Goal: Task Accomplishment & Management: Use online tool/utility

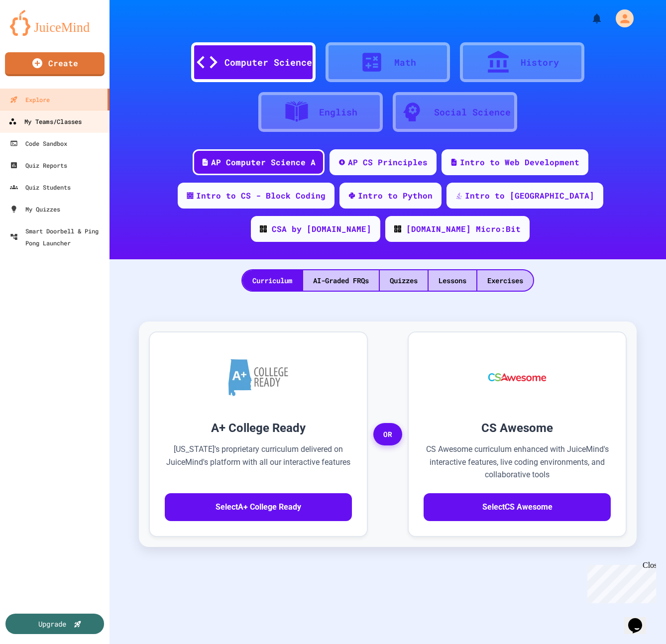
click at [71, 119] on div "My Teams/Classes" at bounding box center [44, 122] width 73 height 12
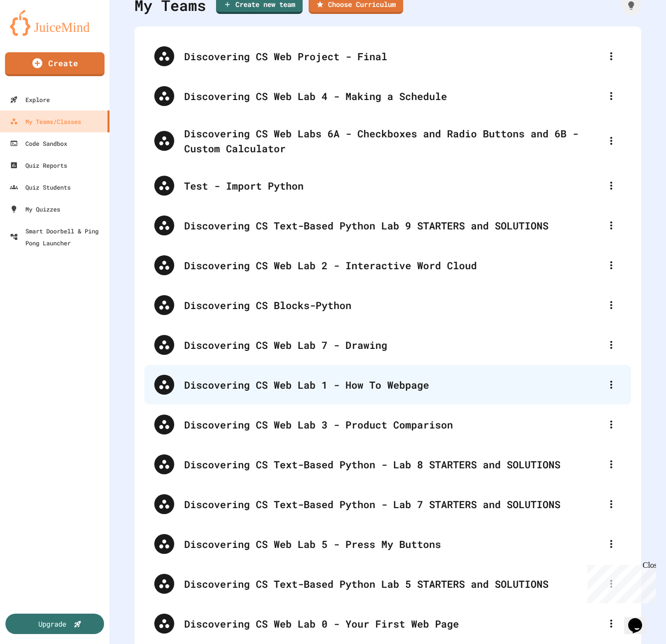
scroll to position [54, 0]
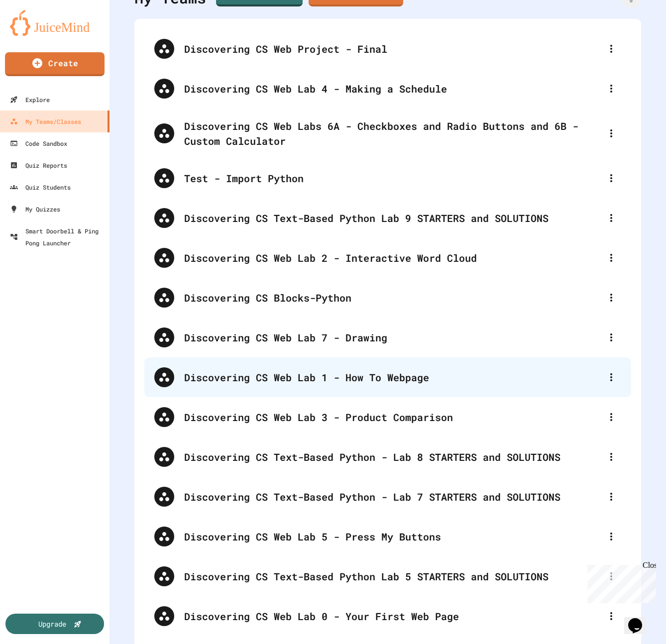
click at [281, 380] on div "Discovering CS Web Lab 1 - How To Webpage" at bounding box center [392, 377] width 417 height 15
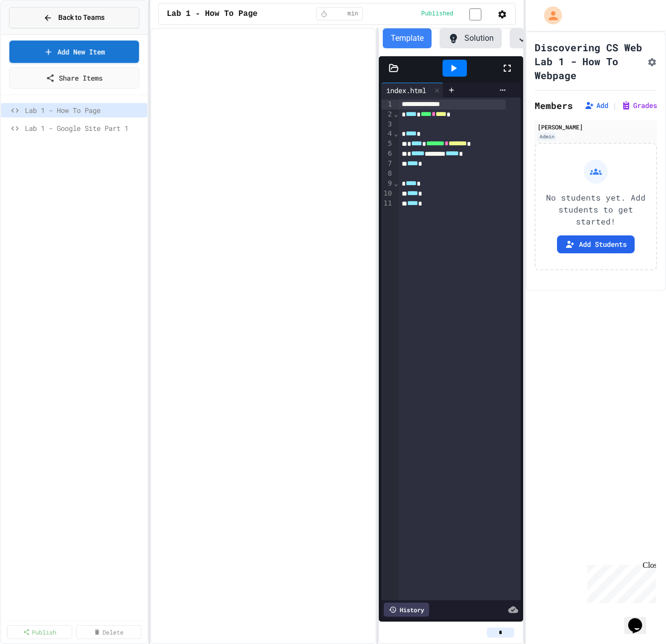
click at [25, 17] on button "Back to Teams" at bounding box center [74, 17] width 130 height 21
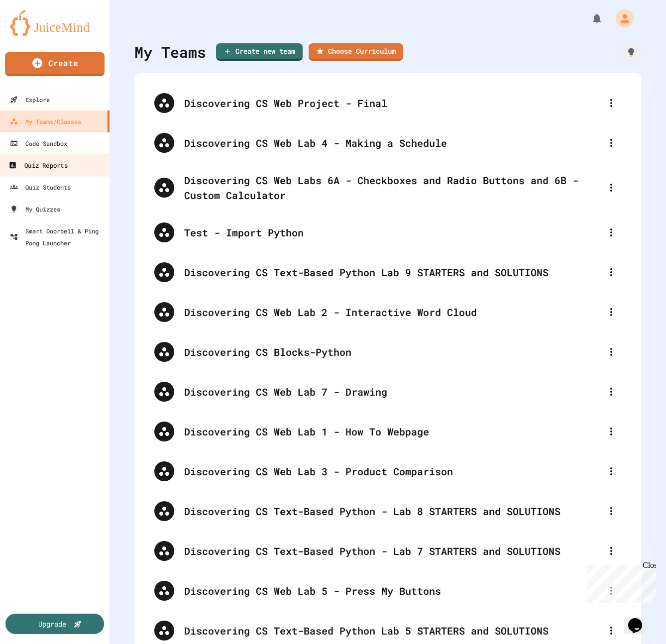
click at [48, 168] on div "Quiz Reports" at bounding box center [37, 165] width 59 height 12
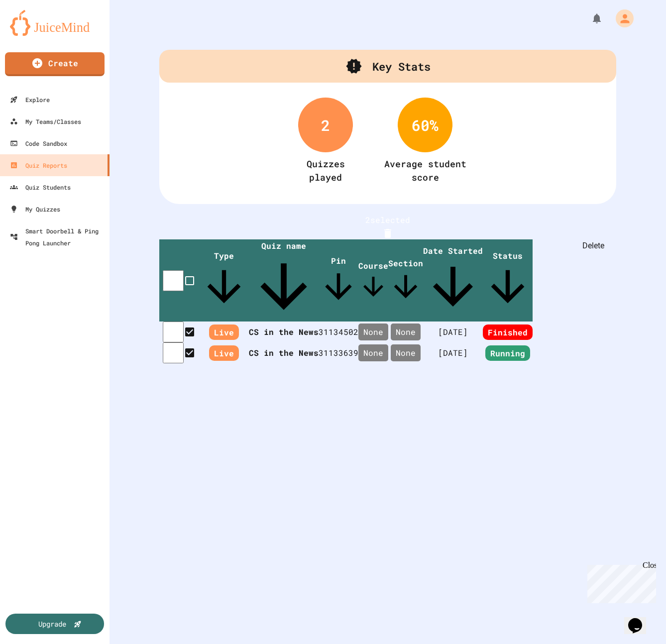
click at [391, 230] on icon "Delete" at bounding box center [387, 233] width 7 height 9
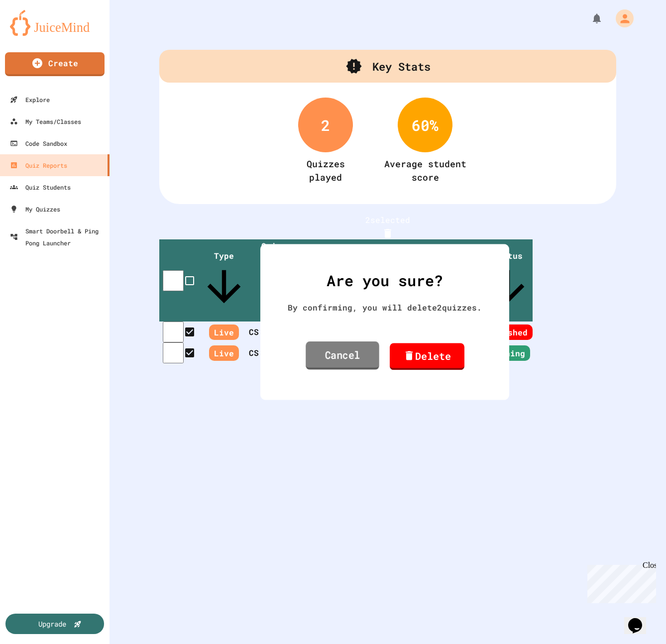
click at [331, 366] on link "Cancel" at bounding box center [343, 356] width 74 height 28
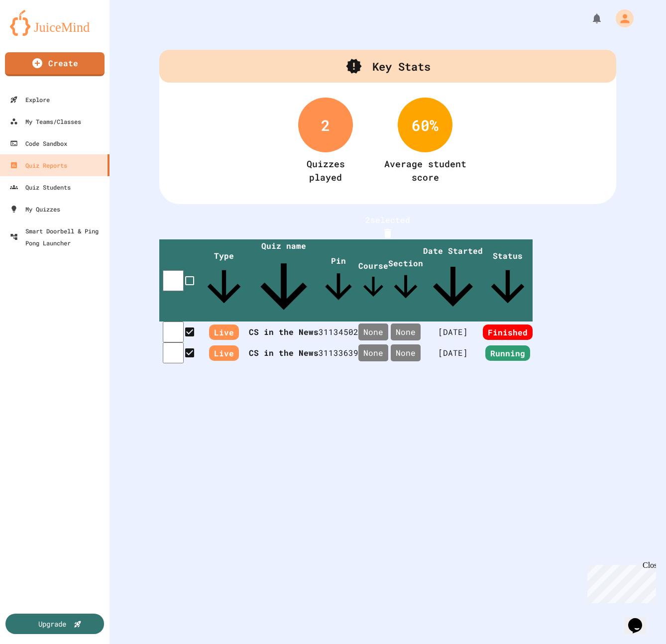
click at [354, 367] on div "2 selected Type Quiz name Pin Course Section Date Started Status Live CS in the…" at bounding box center [388, 308] width 557 height 209
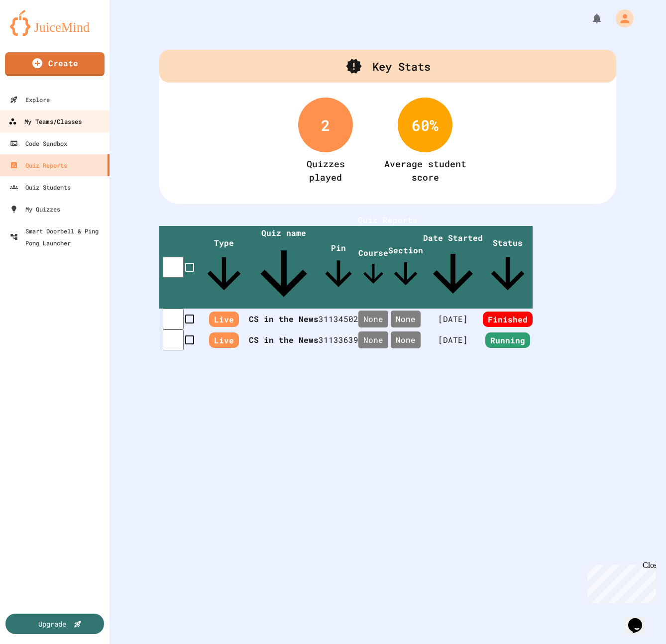
click at [56, 118] on div "My Teams/Classes" at bounding box center [44, 122] width 73 height 12
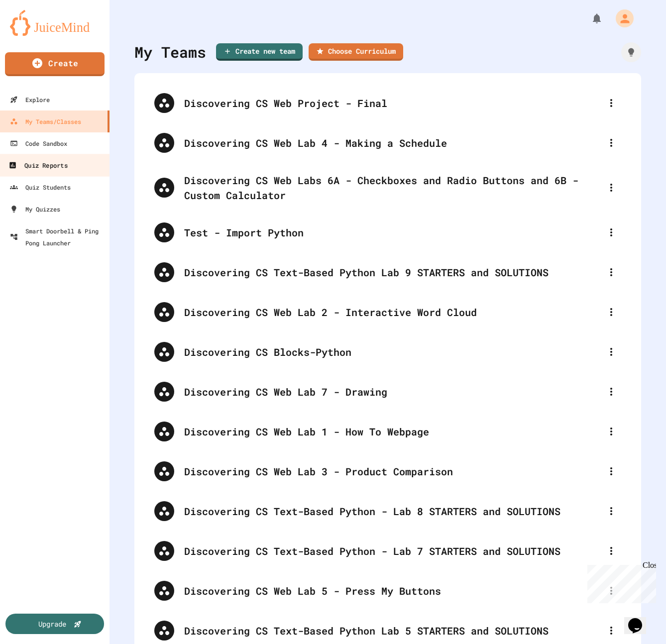
click at [51, 165] on div "Quiz Reports" at bounding box center [37, 165] width 59 height 12
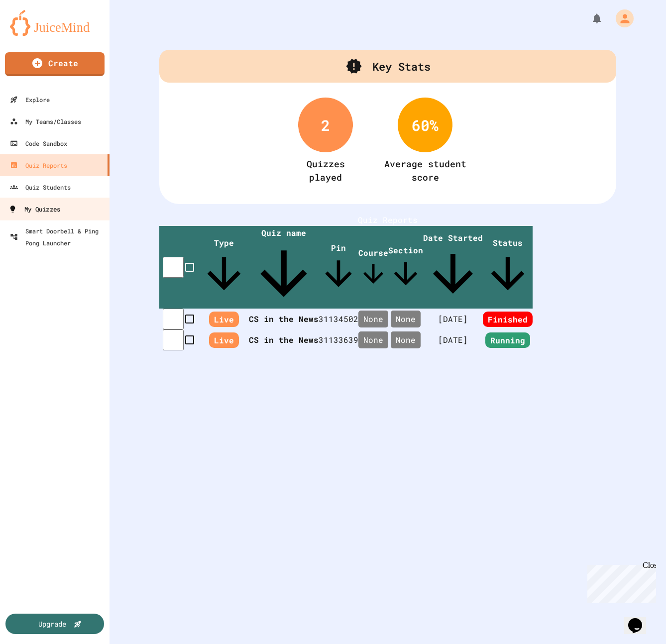
click at [42, 215] on div "My Quizzes" at bounding box center [34, 209] width 52 height 12
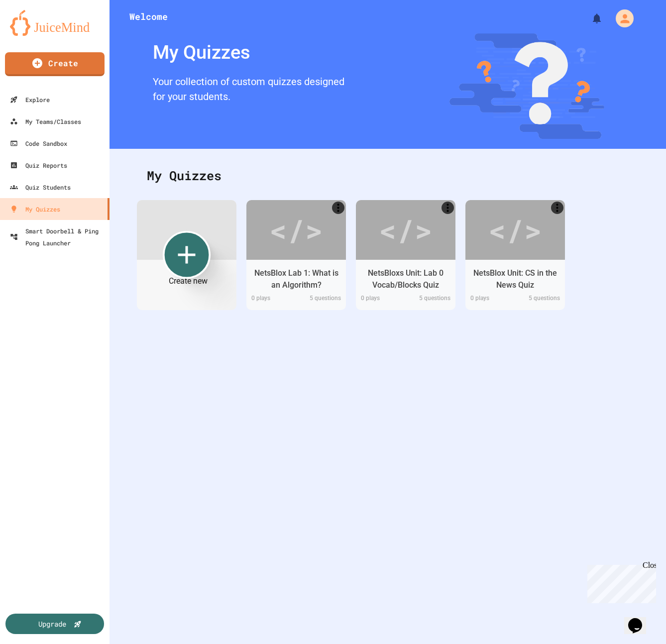
click at [189, 258] on icon "Create new" at bounding box center [187, 255] width 30 height 30
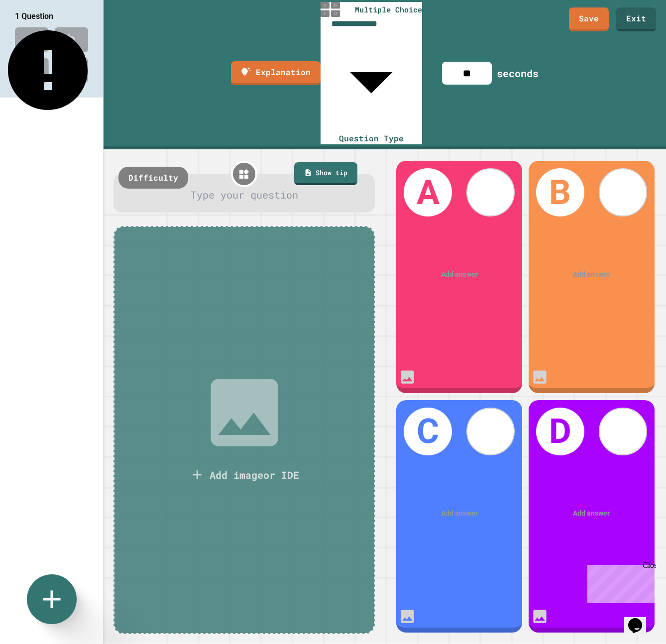
click at [237, 379] on icon at bounding box center [244, 412] width 67 height 67
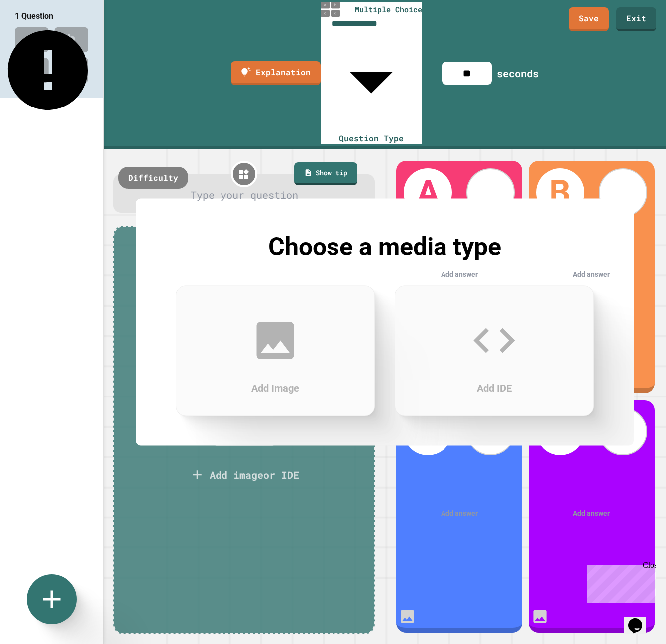
click at [282, 344] on icon at bounding box center [275, 341] width 50 height 50
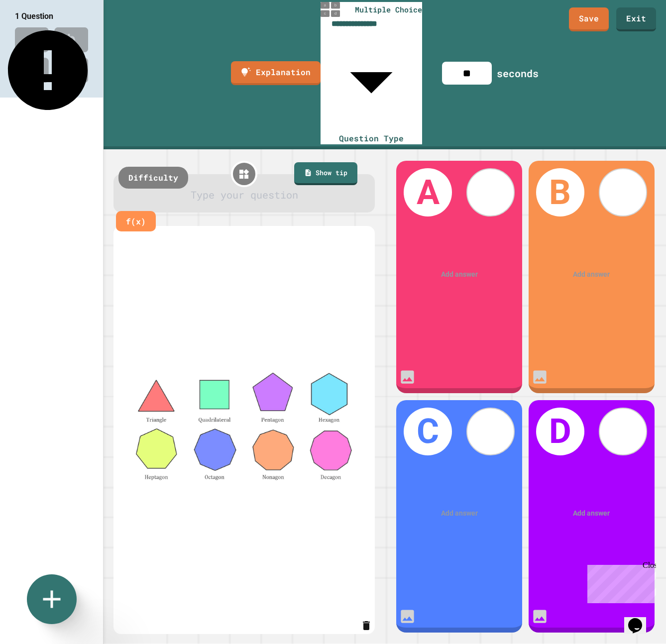
click at [237, 187] on div at bounding box center [244, 194] width 234 height 15
click at [460, 269] on div at bounding box center [459, 274] width 97 height 10
click at [462, 269] on div at bounding box center [459, 274] width 97 height 10
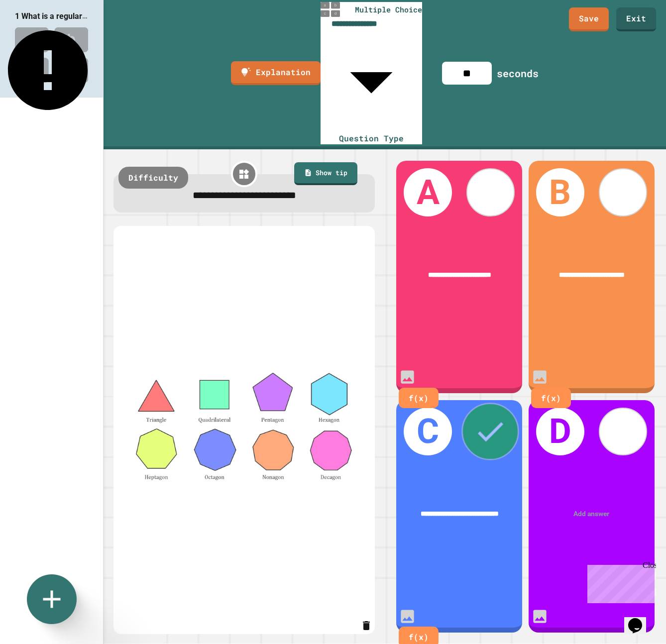
click at [492, 414] on icon at bounding box center [490, 431] width 34 height 34
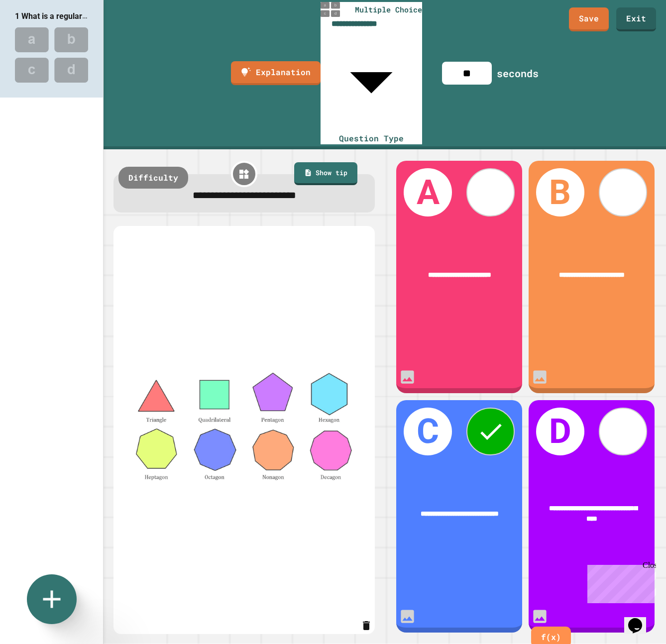
click at [468, 510] on span "**********" at bounding box center [460, 513] width 78 height 7
click at [50, 604] on icon at bounding box center [51, 599] width 21 height 21
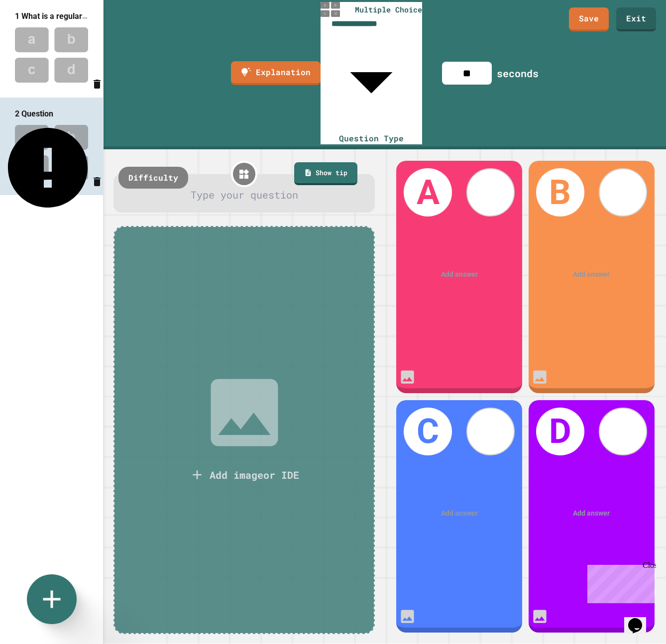
click at [219, 379] on icon at bounding box center [244, 412] width 67 height 67
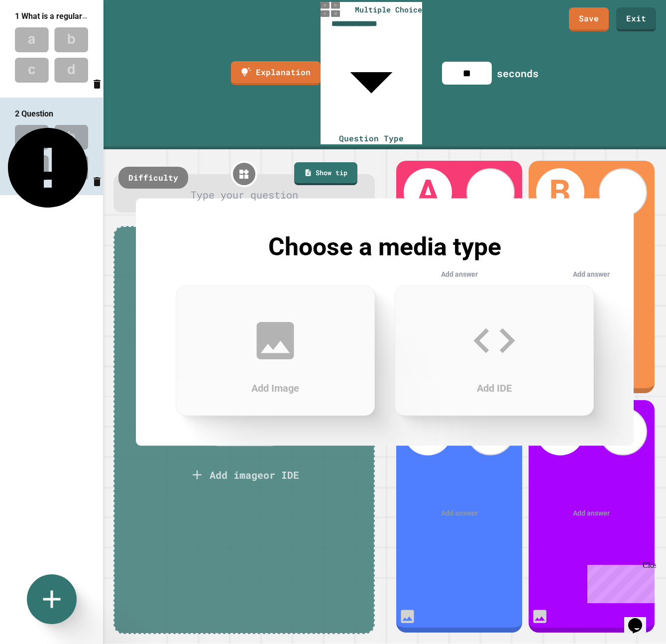
click at [219, 355] on div "Add Image" at bounding box center [275, 351] width 199 height 130
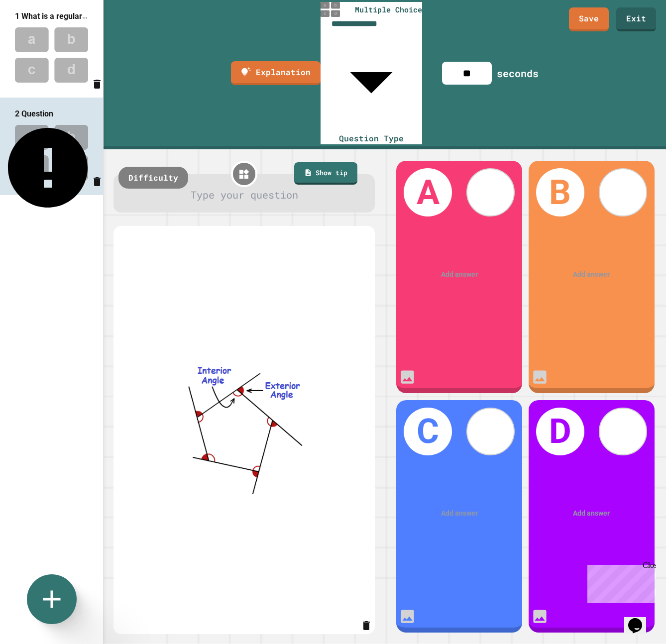
click at [249, 187] on div at bounding box center [244, 194] width 234 height 15
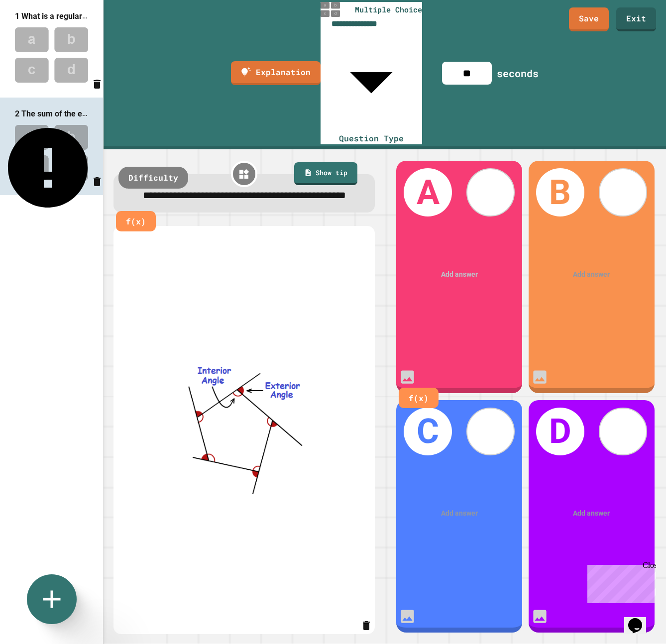
click at [458, 269] on div at bounding box center [459, 274] width 97 height 10
click at [587, 255] on div "Add answer" at bounding box center [591, 274] width 125 height 38
click at [586, 269] on div at bounding box center [591, 274] width 97 height 10
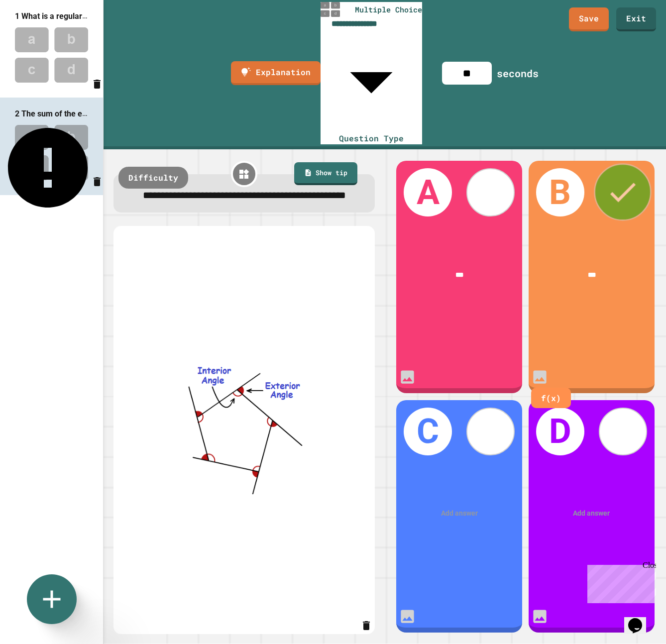
click at [634, 175] on icon at bounding box center [623, 192] width 34 height 34
click at [453, 508] on div at bounding box center [459, 513] width 97 height 10
click at [453, 509] on div at bounding box center [460, 514] width 98 height 10
click at [577, 509] on div at bounding box center [592, 514] width 98 height 10
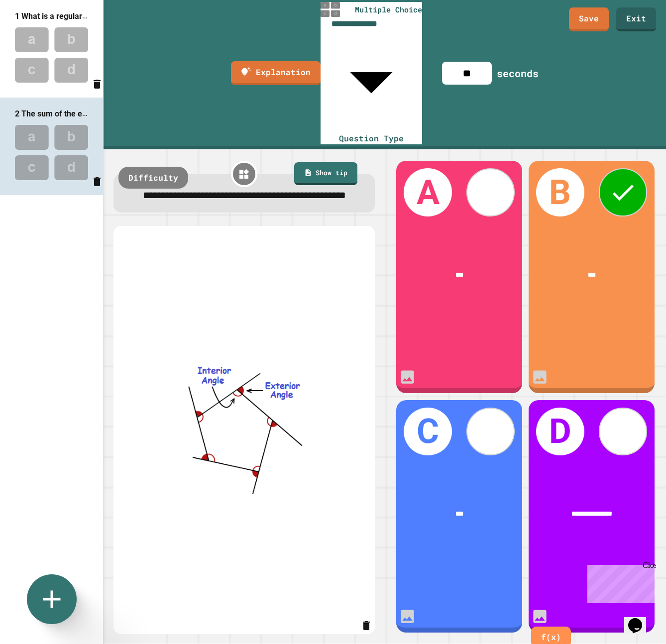
click at [572, 510] on span "**********" at bounding box center [592, 513] width 41 height 7
click at [46, 599] on icon at bounding box center [51, 599] width 21 height 21
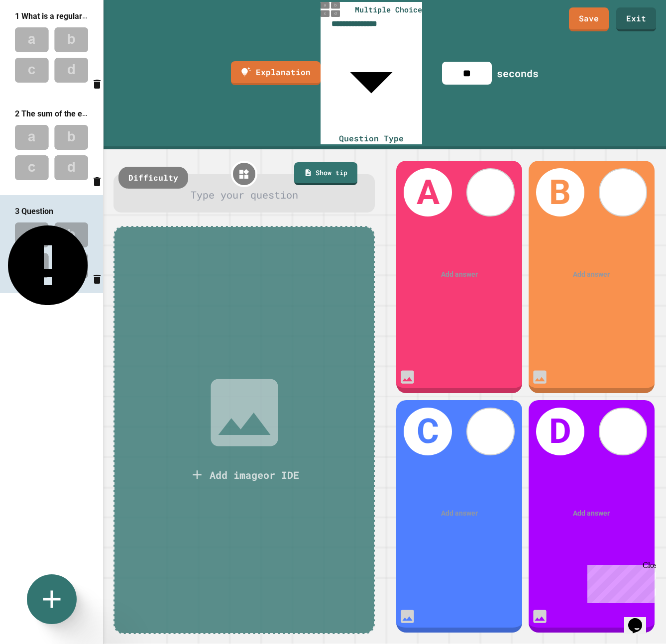
click at [246, 379] on icon at bounding box center [244, 412] width 67 height 67
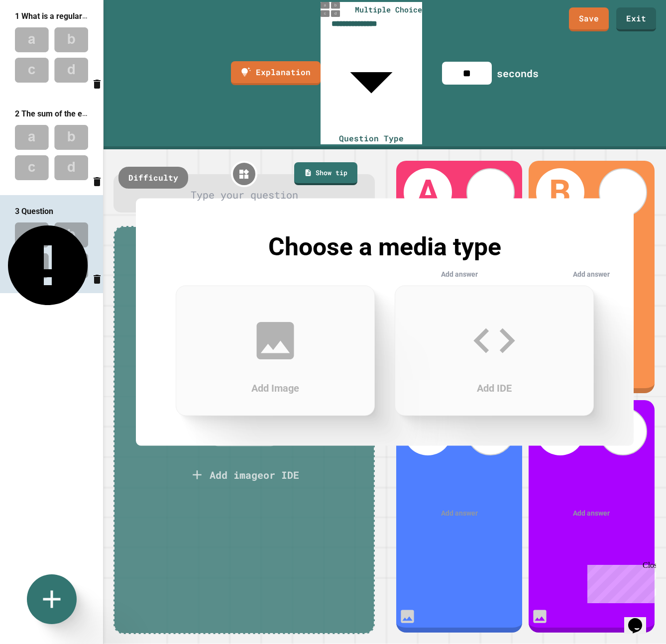
click at [269, 344] on icon at bounding box center [275, 340] width 37 height 37
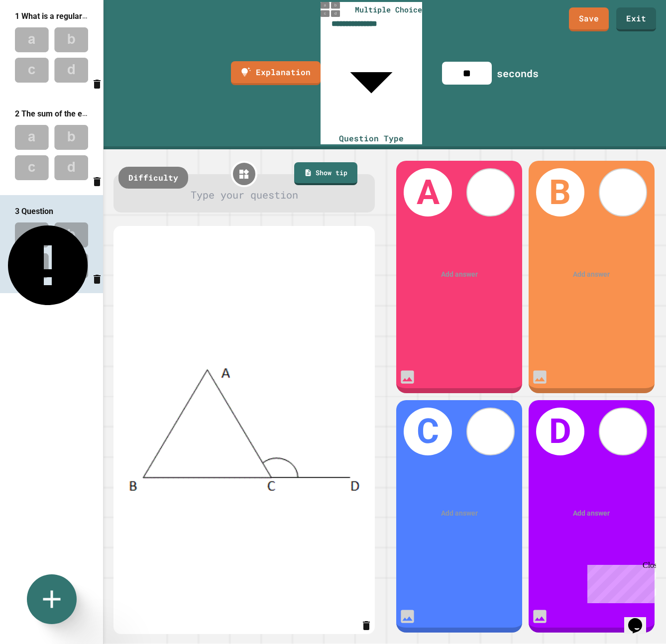
click at [199, 187] on div at bounding box center [244, 194] width 234 height 15
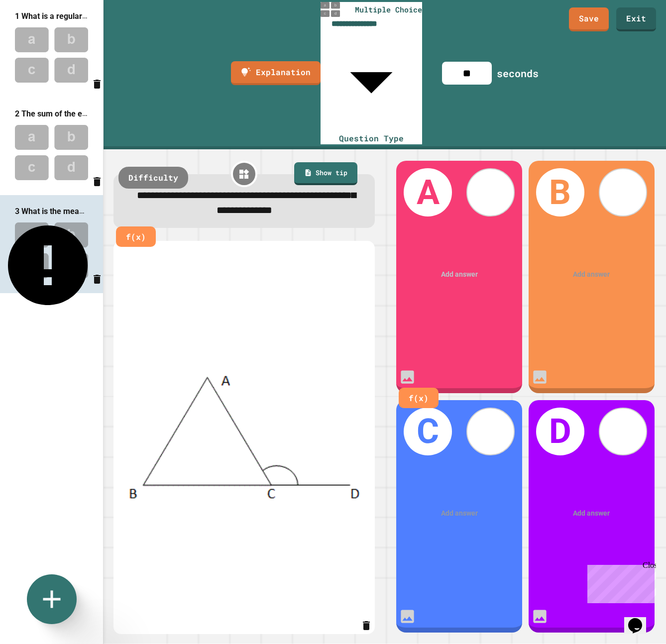
click at [446, 269] on div at bounding box center [459, 274] width 97 height 10
click at [584, 269] on div at bounding box center [591, 274] width 97 height 10
click at [459, 508] on div at bounding box center [459, 513] width 97 height 10
click at [575, 509] on div at bounding box center [592, 514] width 98 height 10
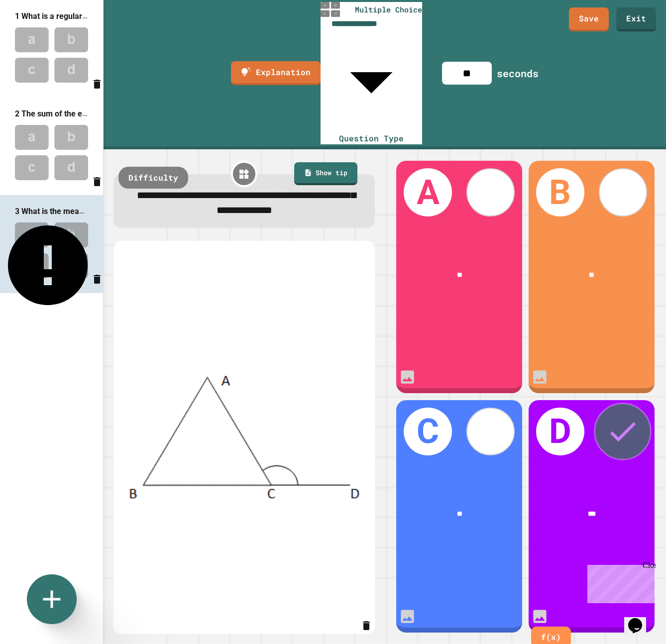
click at [610, 414] on icon at bounding box center [623, 431] width 34 height 34
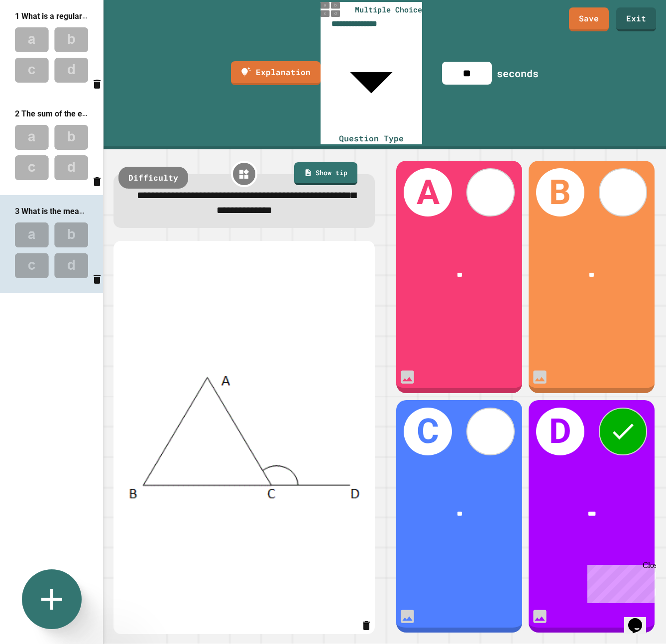
click at [40, 603] on icon at bounding box center [52, 599] width 36 height 36
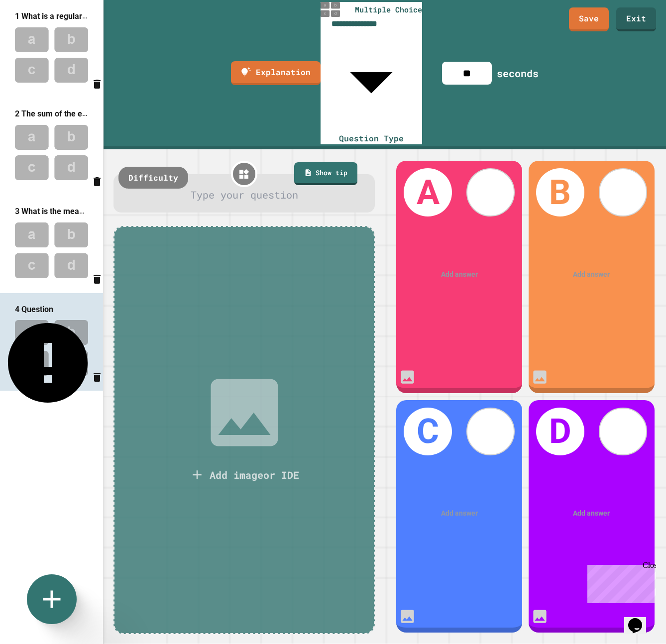
click at [234, 379] on icon at bounding box center [244, 412] width 67 height 67
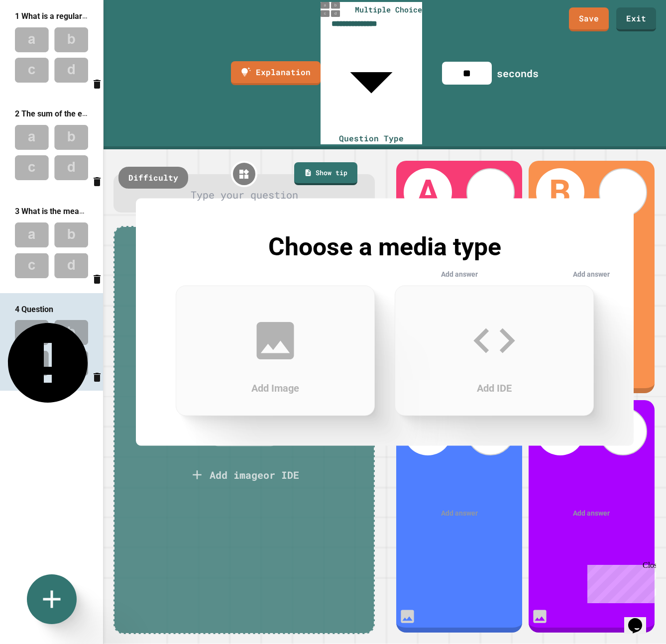
click at [274, 349] on icon at bounding box center [275, 341] width 50 height 50
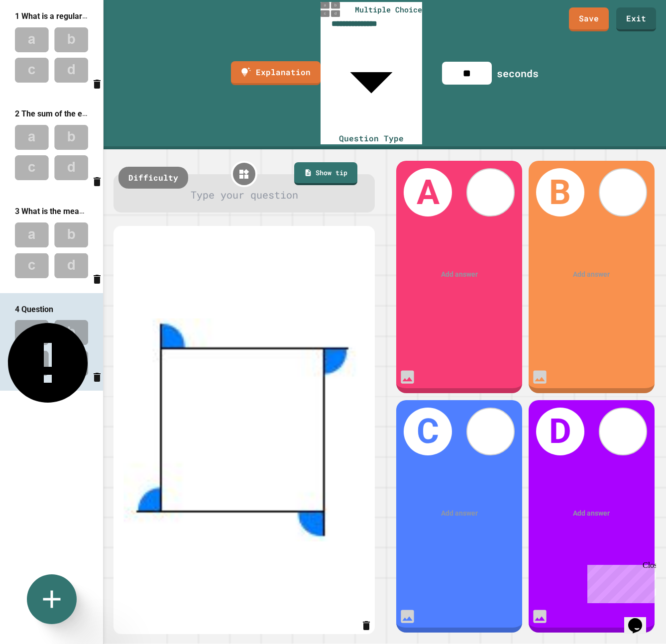
click at [230, 187] on div at bounding box center [244, 194] width 234 height 15
click at [465, 255] on div "Add answer" at bounding box center [458, 274] width 125 height 38
click at [466, 269] on div at bounding box center [459, 274] width 97 height 10
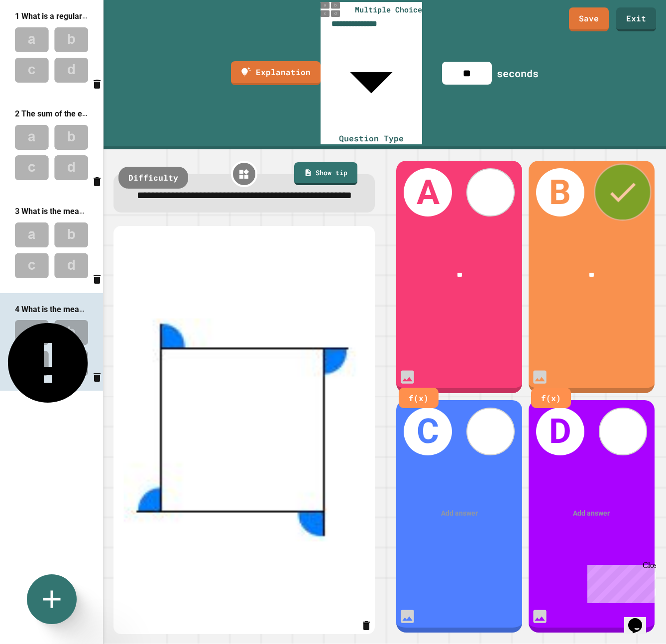
click at [622, 175] on icon at bounding box center [623, 192] width 34 height 34
click at [454, 508] on div at bounding box center [459, 513] width 97 height 10
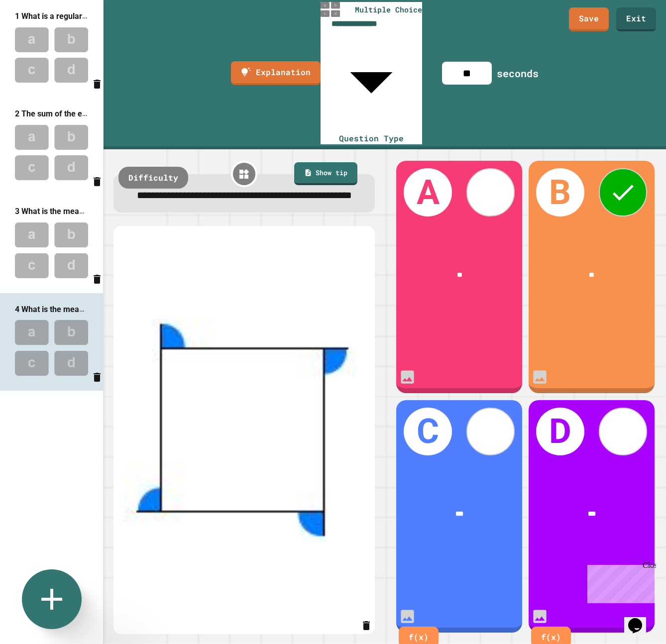
click at [49, 593] on icon at bounding box center [52, 599] width 36 height 36
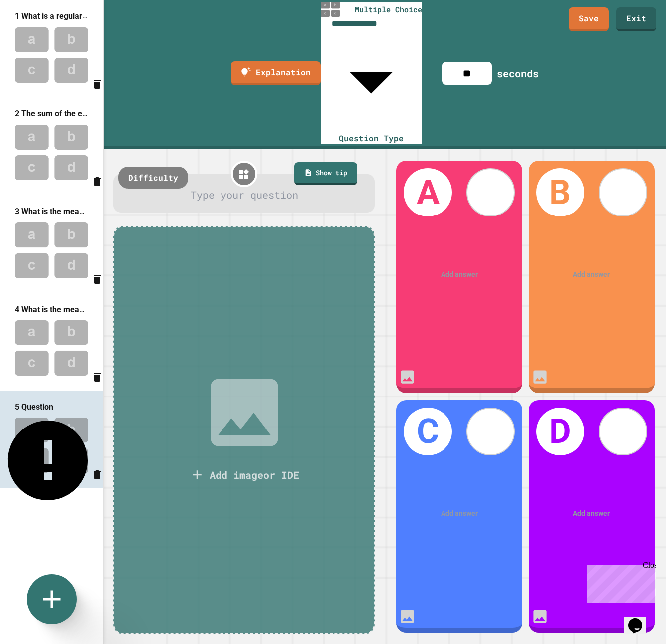
click at [225, 379] on icon at bounding box center [244, 412] width 67 height 67
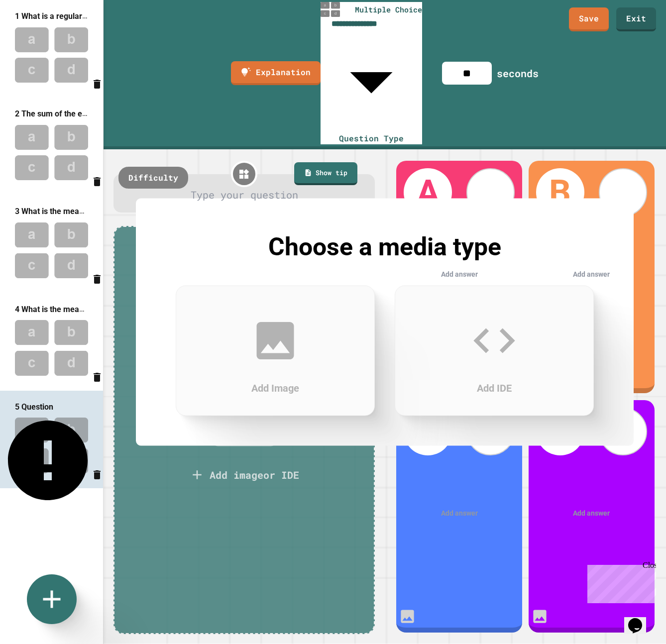
click at [301, 358] on div "Add Image" at bounding box center [275, 351] width 199 height 130
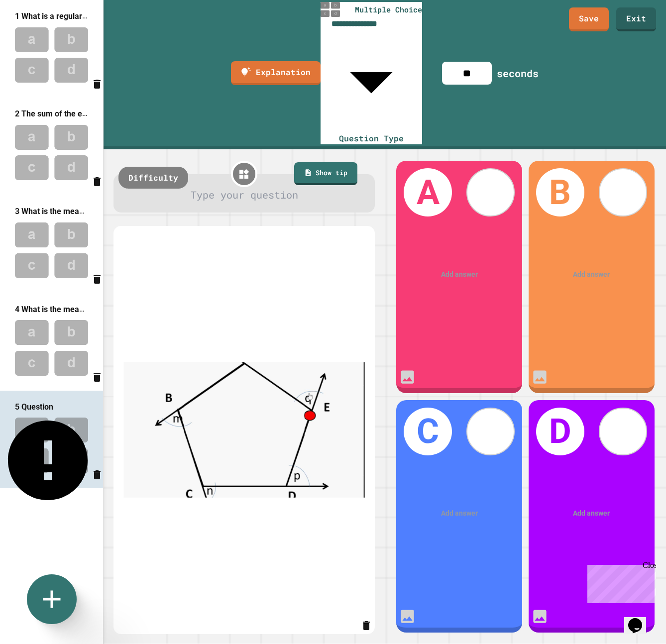
click at [247, 187] on div at bounding box center [244, 194] width 234 height 15
click at [481, 255] on div "Add answer" at bounding box center [458, 274] width 125 height 38
click at [466, 269] on div at bounding box center [459, 274] width 97 height 10
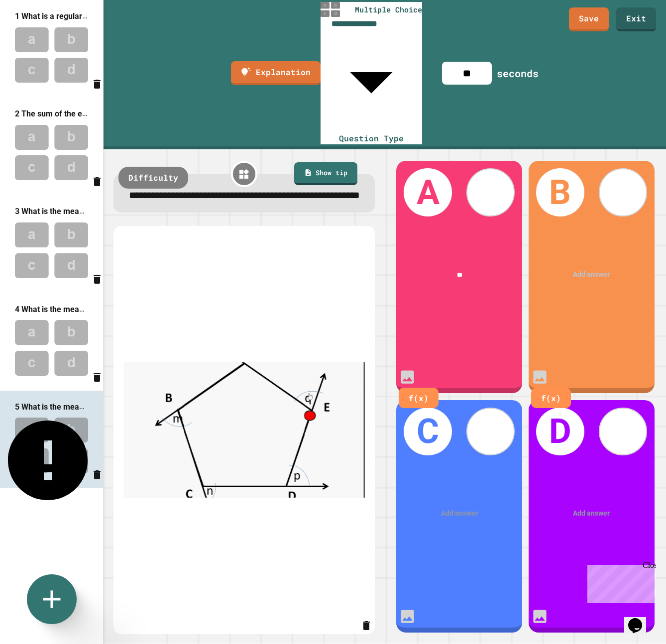
click at [612, 269] on div at bounding box center [591, 274] width 97 height 10
click at [630, 175] on icon at bounding box center [623, 192] width 34 height 34
click at [462, 508] on div at bounding box center [459, 513] width 97 height 10
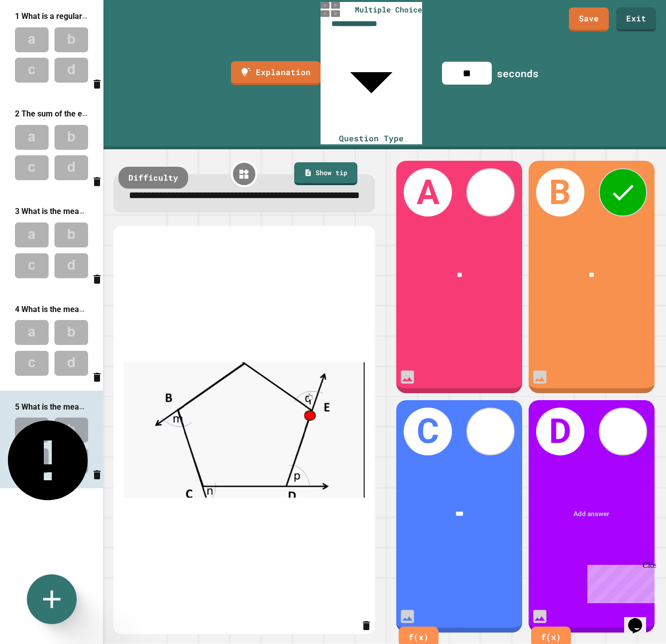
click at [594, 509] on div at bounding box center [592, 514] width 98 height 10
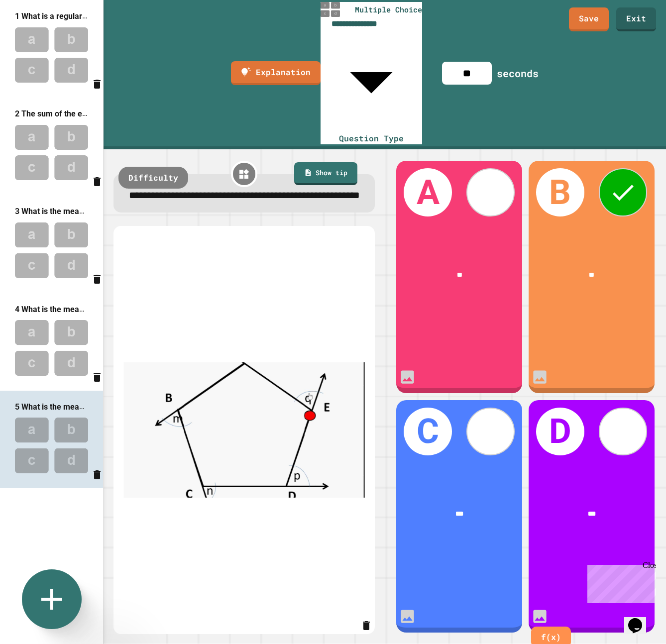
click at [48, 602] on icon at bounding box center [52, 599] width 36 height 36
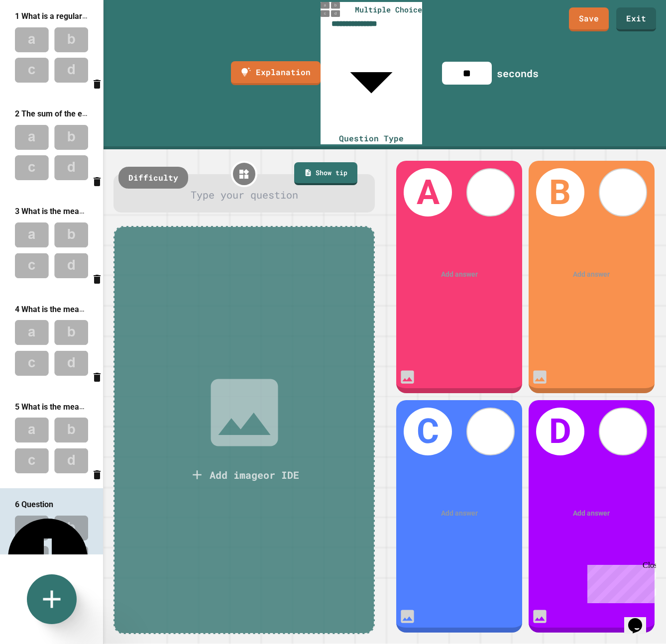
scroll to position [0, 0]
click at [248, 379] on icon at bounding box center [245, 413] width 90 height 90
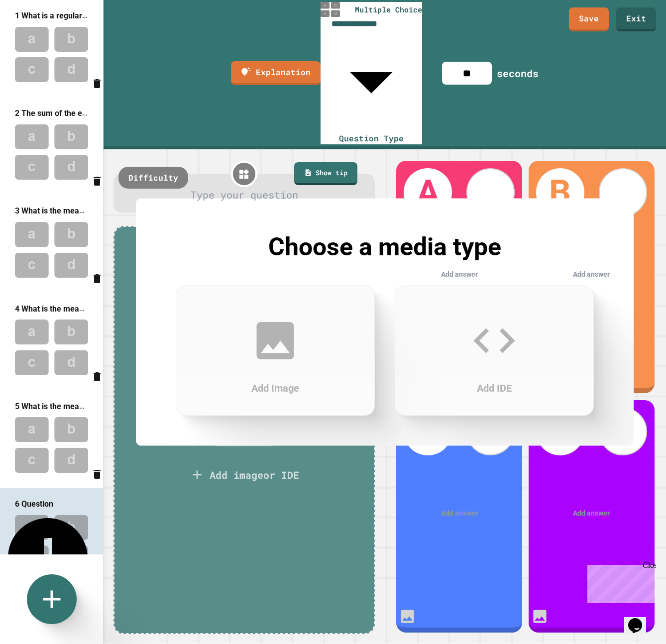
click at [260, 344] on icon at bounding box center [275, 340] width 37 height 37
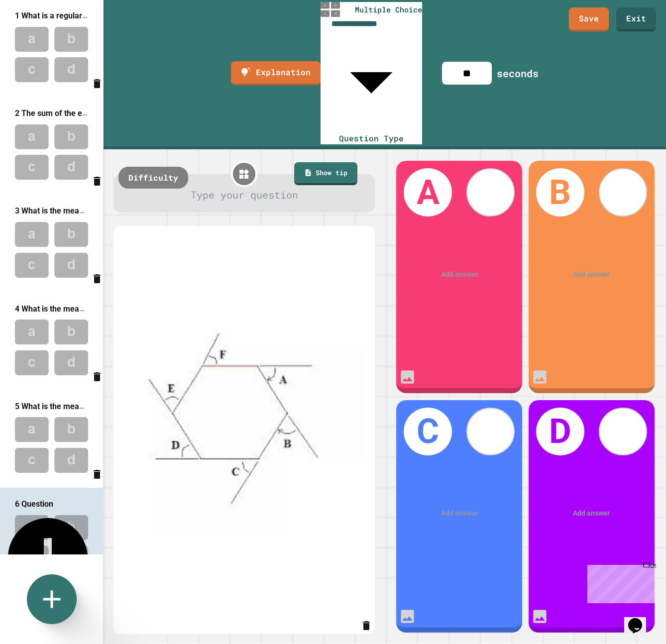
click at [231, 187] on div at bounding box center [244, 194] width 234 height 15
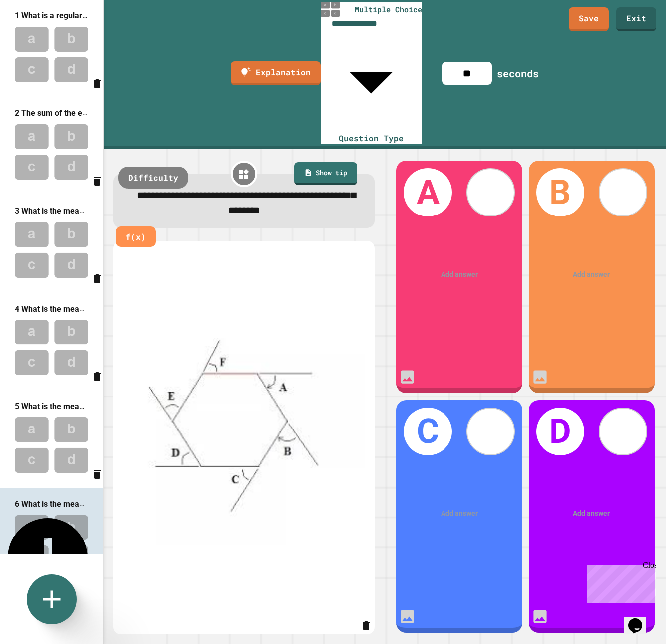
click at [444, 255] on div "Add answer" at bounding box center [458, 274] width 125 height 38
click at [448, 269] on div at bounding box center [459, 274] width 97 height 10
click at [586, 269] on div at bounding box center [591, 274] width 97 height 10
click at [460, 508] on div at bounding box center [459, 513] width 97 height 10
click at [582, 509] on div at bounding box center [592, 514] width 98 height 10
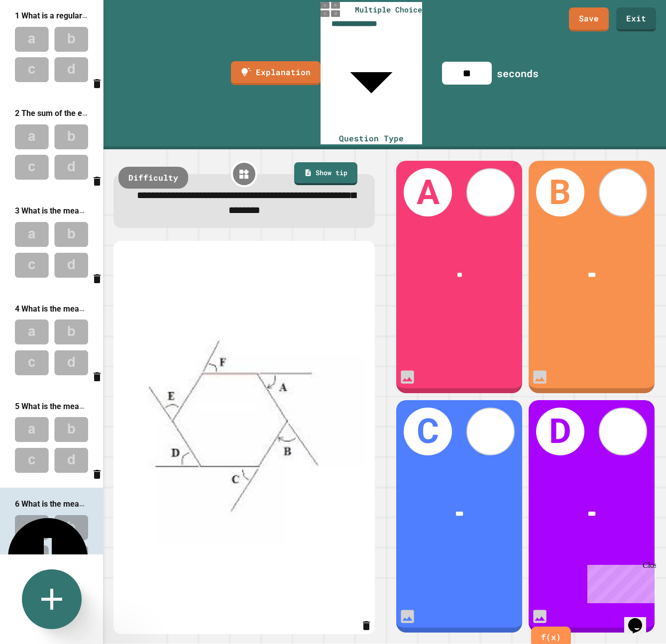
click at [46, 603] on icon at bounding box center [52, 599] width 36 height 36
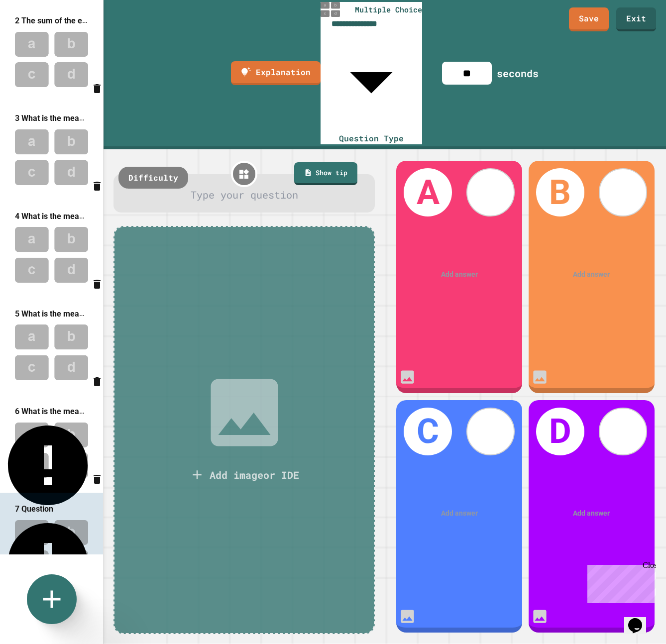
click at [249, 379] on icon at bounding box center [244, 412] width 67 height 67
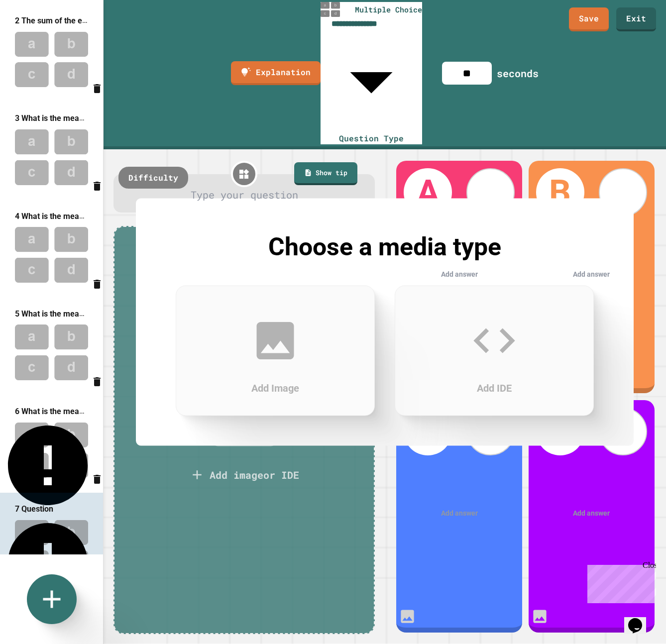
click at [274, 344] on icon at bounding box center [275, 340] width 37 height 37
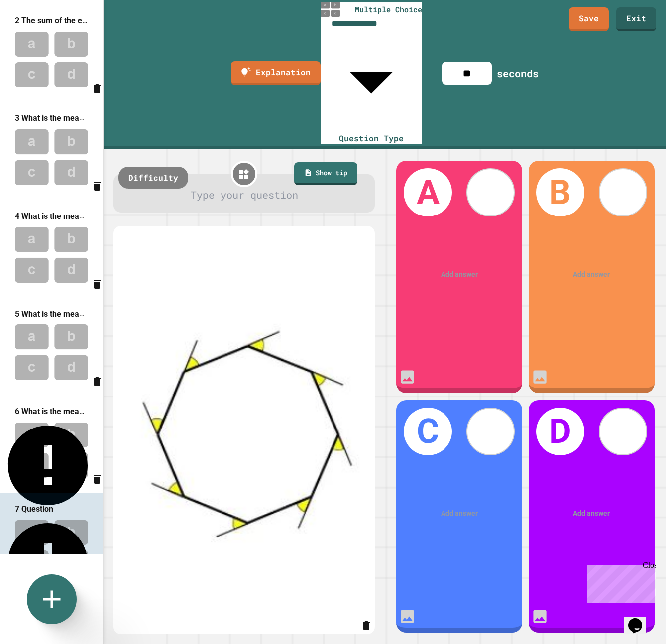
click at [239, 187] on div at bounding box center [244, 194] width 234 height 15
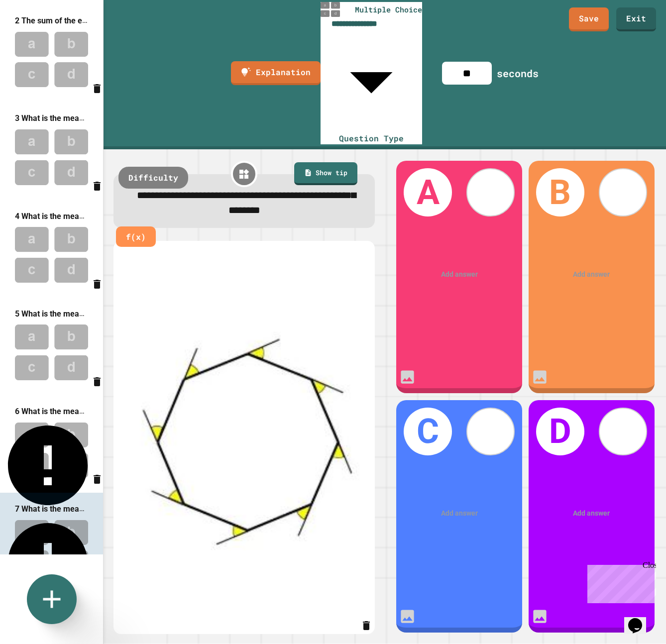
click at [469, 218] on div "A Add answer" at bounding box center [458, 277] width 125 height 232
click at [485, 255] on div "Add answer" at bounding box center [458, 274] width 125 height 38
click at [467, 269] on div at bounding box center [459, 274] width 97 height 10
click at [596, 269] on div at bounding box center [591, 274] width 97 height 10
click at [472, 508] on div at bounding box center [459, 513] width 97 height 10
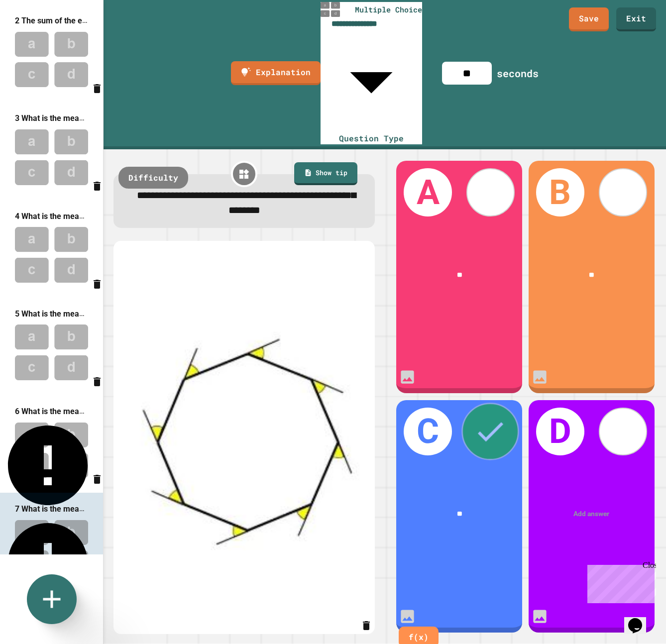
click at [482, 414] on icon at bounding box center [490, 431] width 34 height 34
click at [598, 509] on div at bounding box center [592, 514] width 98 height 10
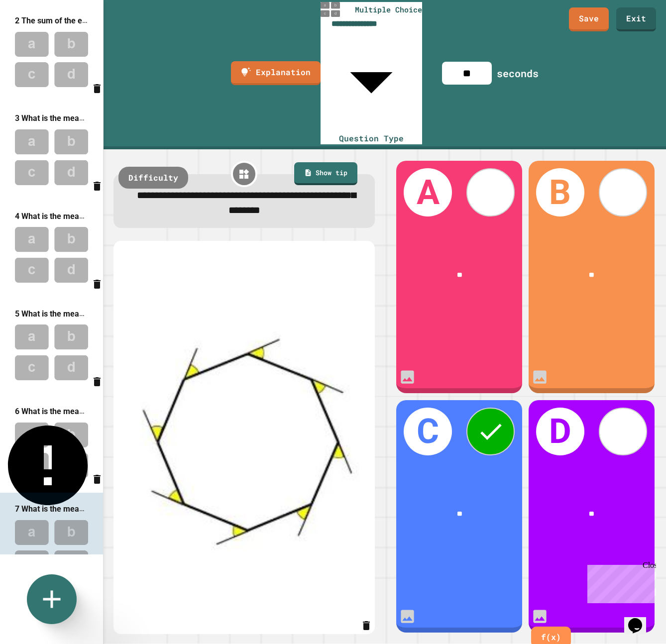
click at [277, 556] on img at bounding box center [243, 437] width 241 height 368
click at [39, 614] on icon at bounding box center [52, 599] width 36 height 36
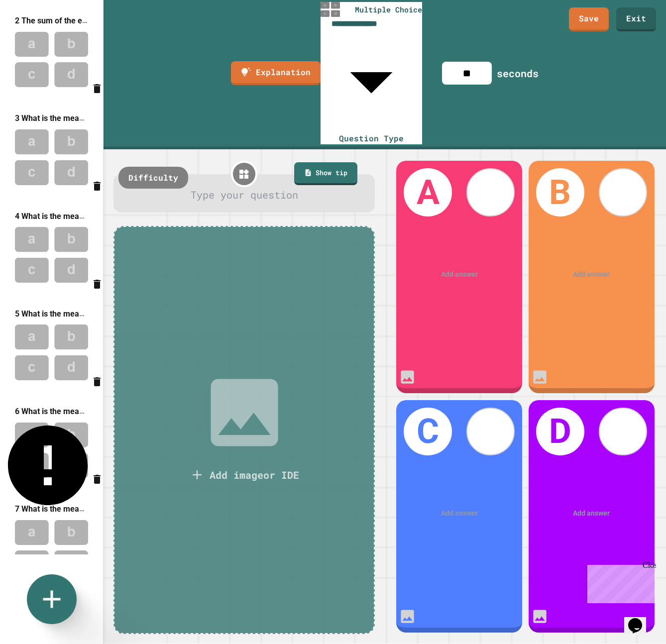
scroll to position [186, 0]
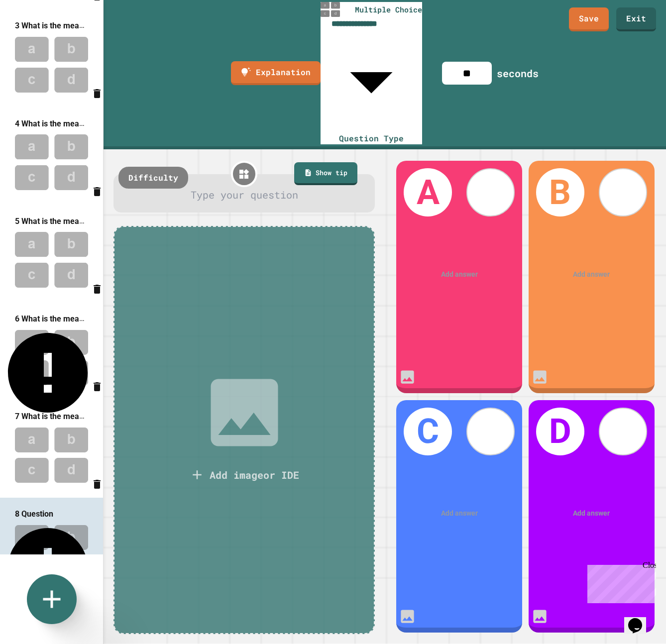
click at [258, 377] on icon at bounding box center [245, 413] width 90 height 90
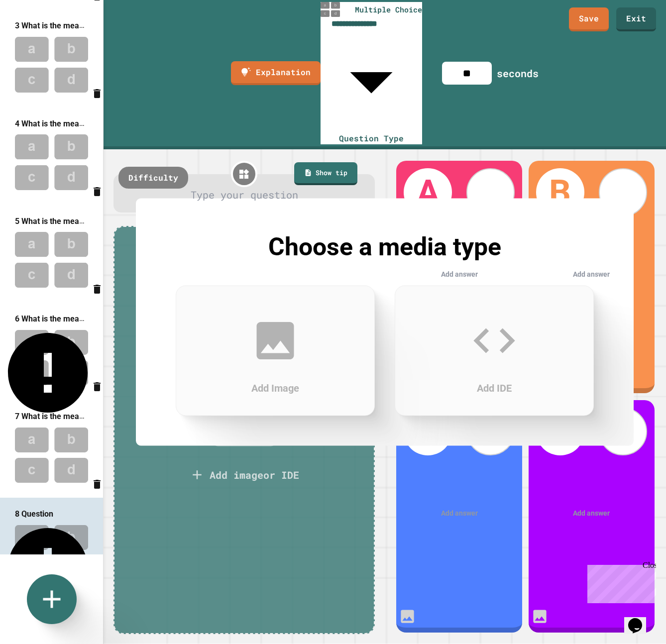
click at [267, 343] on icon at bounding box center [275, 340] width 37 height 37
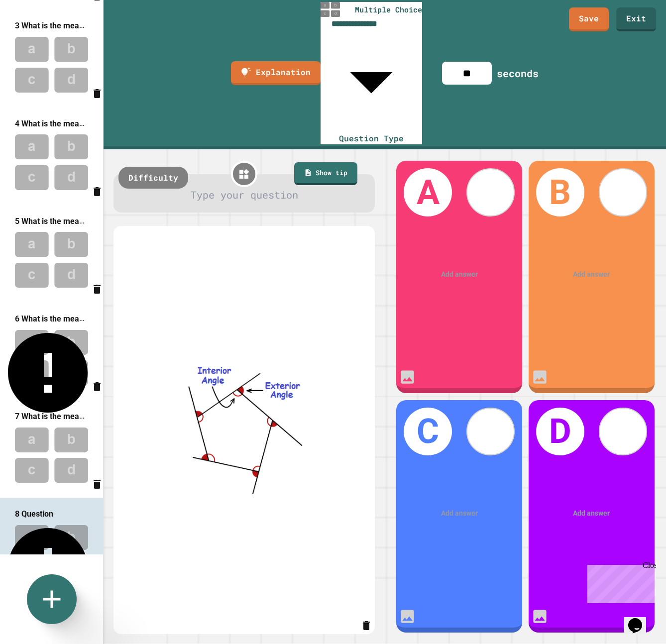
click at [210, 187] on div at bounding box center [244, 194] width 234 height 15
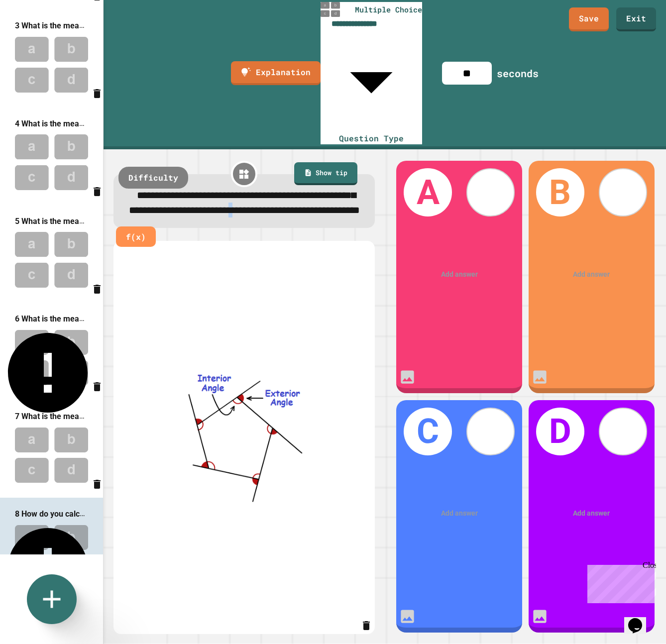
click at [207, 190] on span "**********" at bounding box center [244, 202] width 231 height 25
click at [462, 269] on div at bounding box center [459, 274] width 97 height 10
click at [586, 269] on div at bounding box center [591, 274] width 97 height 10
click at [457, 509] on div at bounding box center [460, 514] width 98 height 10
click at [578, 509] on div at bounding box center [592, 514] width 98 height 10
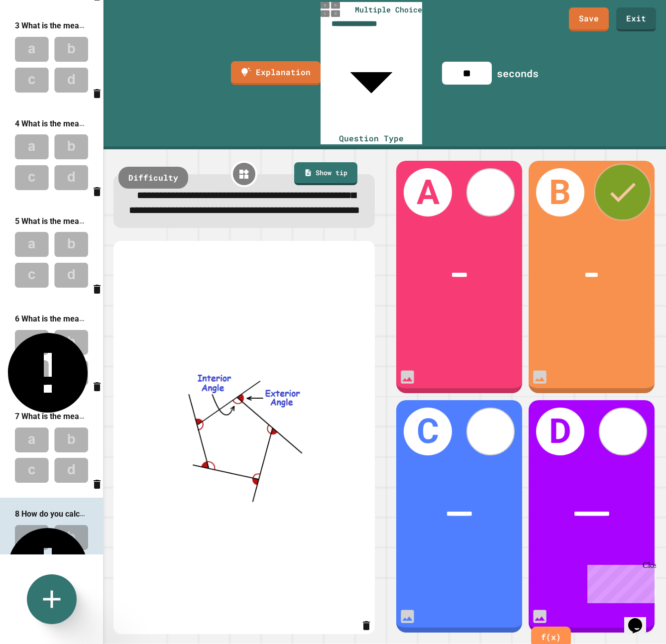
click at [613, 175] on icon at bounding box center [623, 192] width 34 height 34
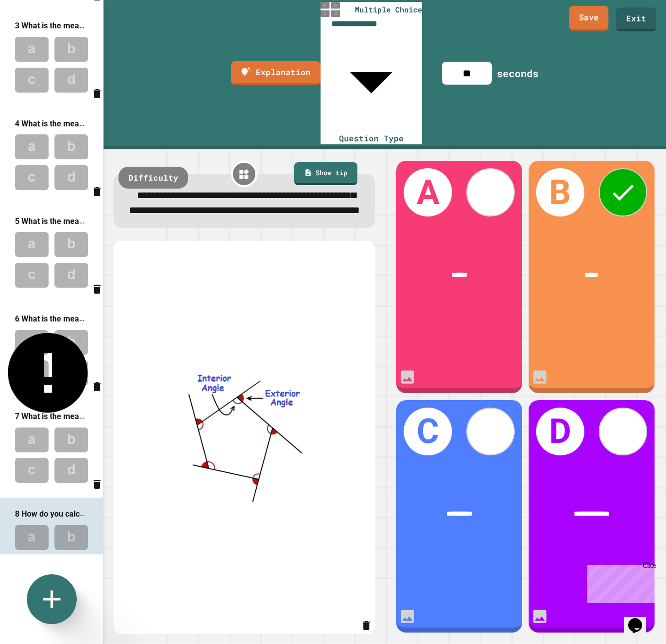
click at [583, 20] on link "Save" at bounding box center [588, 18] width 39 height 25
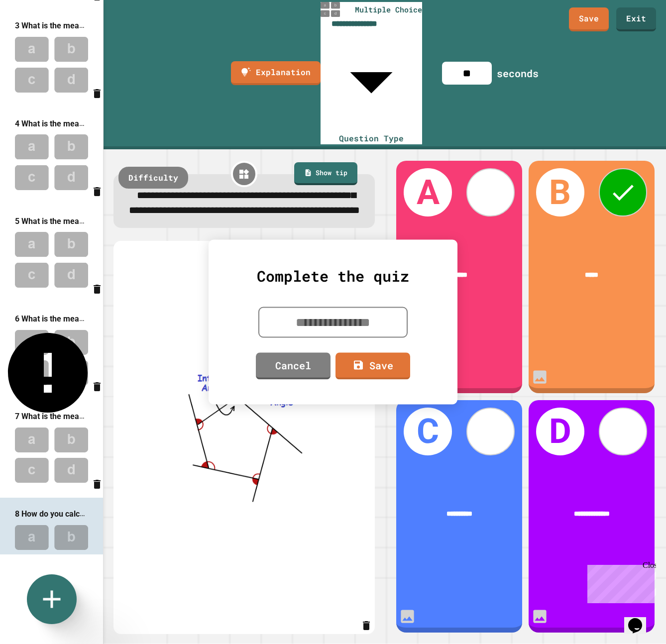
click at [305, 321] on textarea at bounding box center [332, 322] width 149 height 31
type textarea "*"
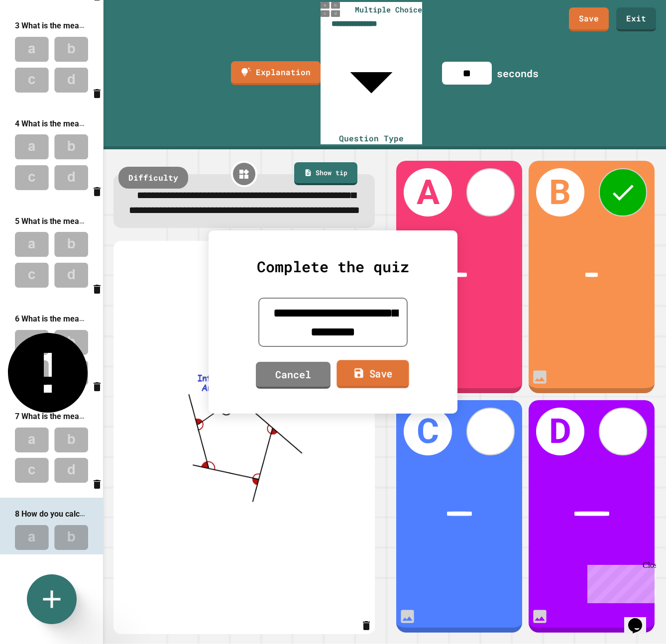
type textarea "**********"
click at [360, 371] on icon at bounding box center [358, 372] width 8 height 9
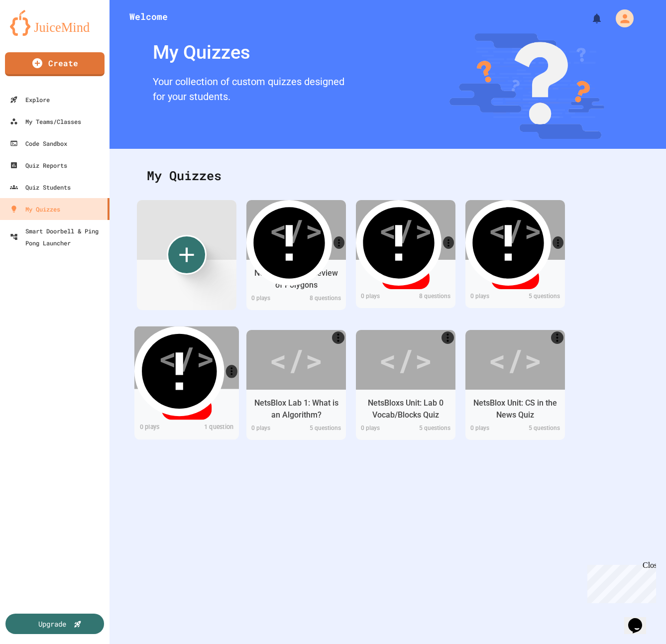
click at [208, 365] on div "</>" at bounding box center [186, 357] width 56 height 47
click at [229, 365] on icon "More" at bounding box center [231, 370] width 11 height 11
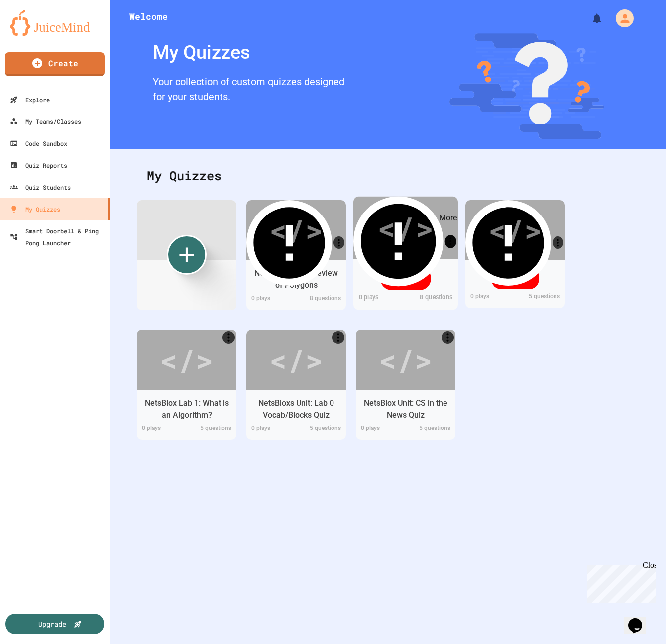
click at [448, 235] on icon "More" at bounding box center [450, 240] width 11 height 11
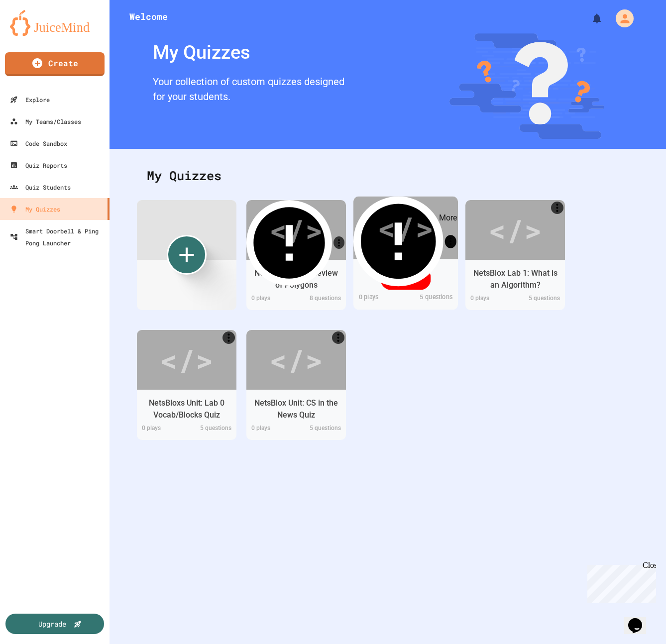
click at [448, 235] on icon "More" at bounding box center [450, 240] width 11 height 11
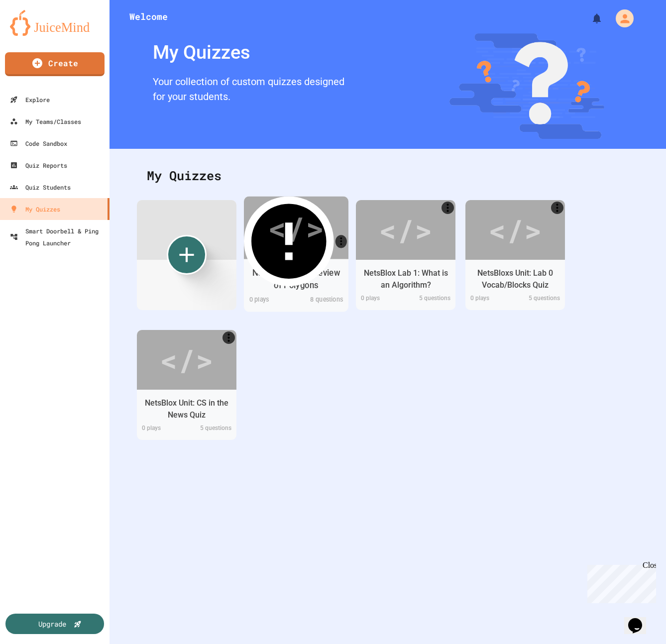
click at [313, 272] on div "NetsBlox Lab 2: Review of Polygons" at bounding box center [296, 279] width 89 height 25
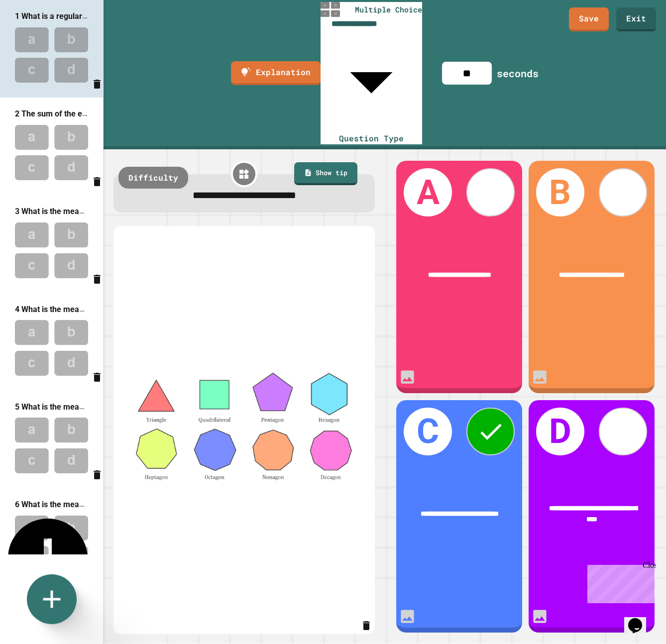
scroll to position [186, 0]
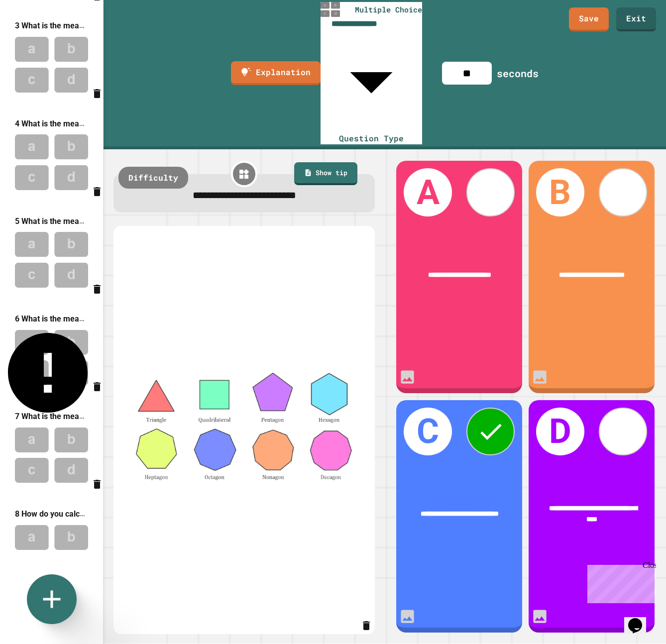
click at [71, 325] on img at bounding box center [51, 357] width 103 height 65
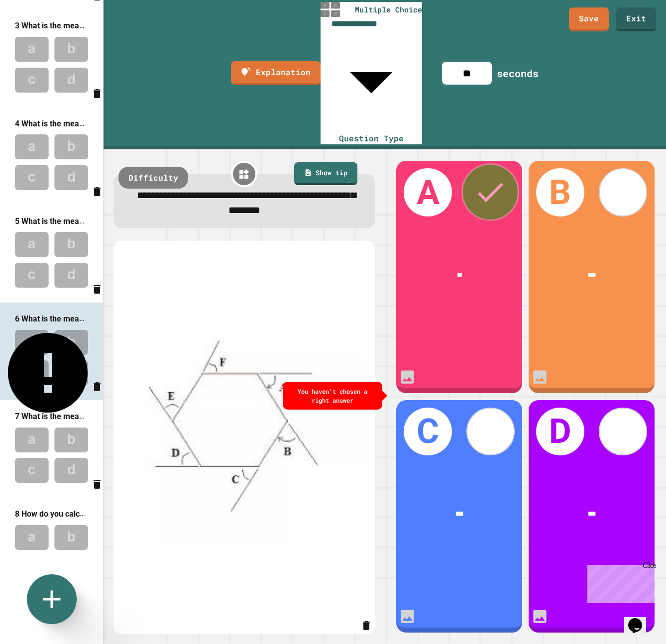
click at [500, 175] on icon at bounding box center [490, 192] width 34 height 34
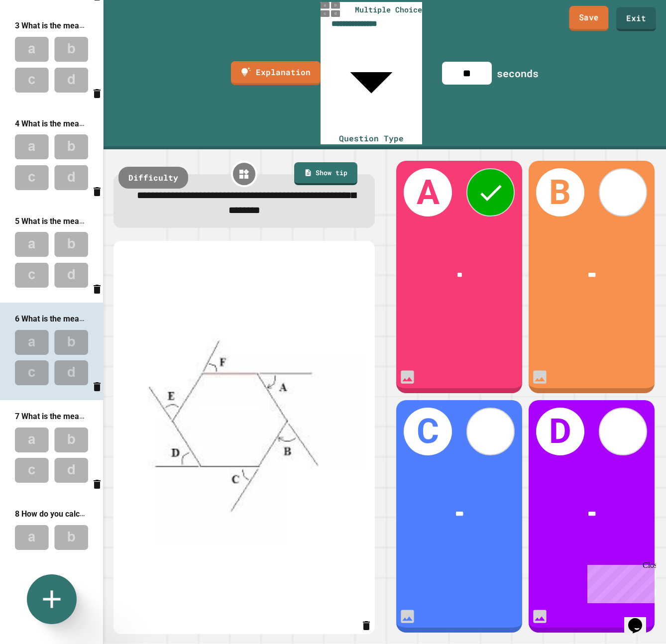
click at [592, 21] on link "Save" at bounding box center [589, 18] width 39 height 25
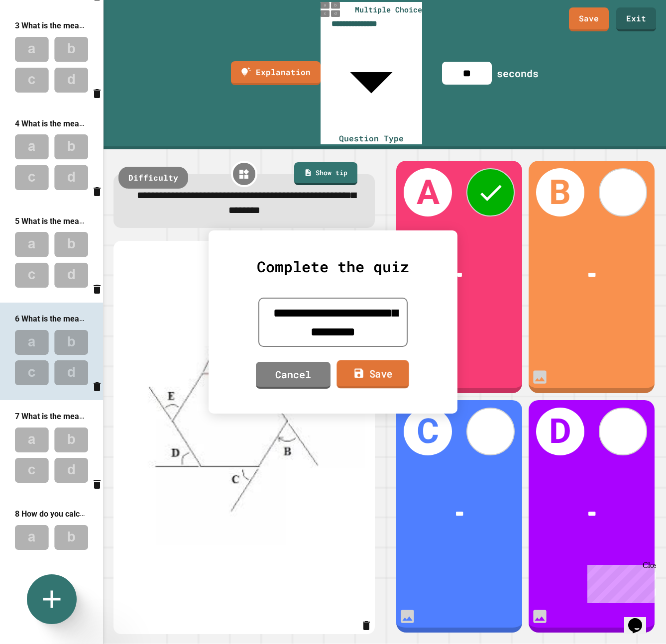
click at [371, 381] on link "Save" at bounding box center [373, 374] width 72 height 28
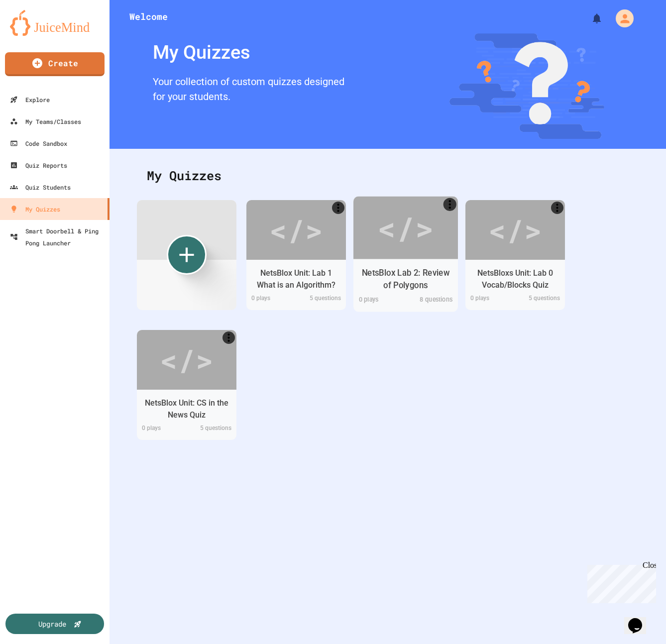
click at [406, 273] on div "NetsBlox Lab 2: Review of Polygons" at bounding box center [405, 279] width 89 height 25
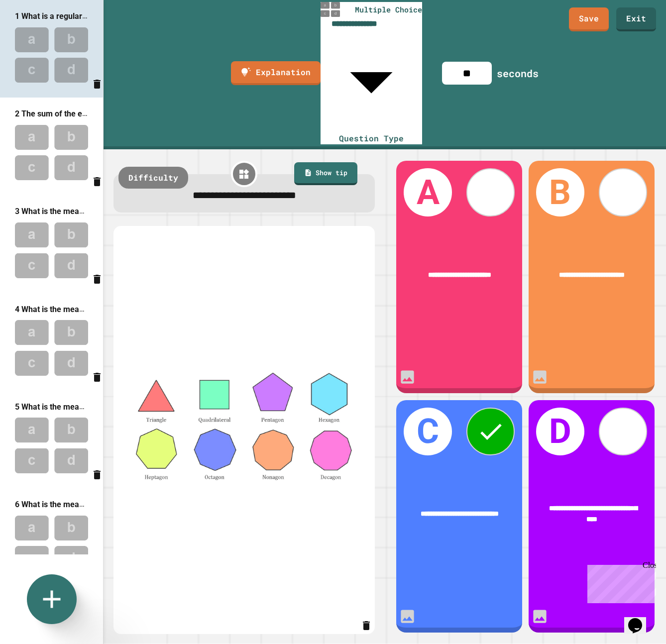
scroll to position [186, 0]
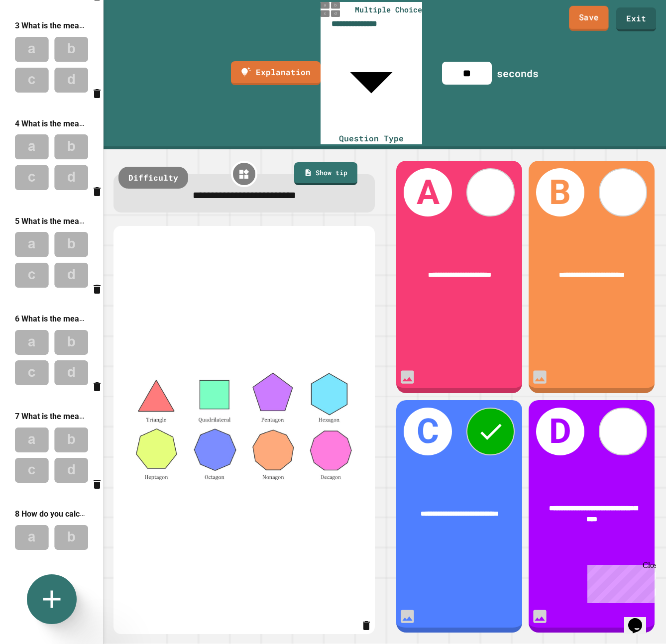
click at [597, 22] on link "Save" at bounding box center [589, 18] width 40 height 25
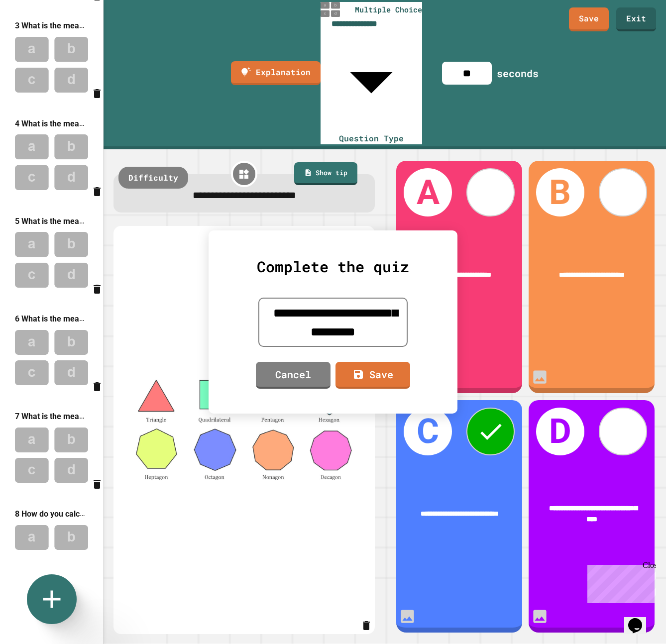
click at [324, 312] on textarea "**********" at bounding box center [332, 322] width 149 height 49
type textarea "**********"
click at [378, 372] on link "Save" at bounding box center [372, 374] width 69 height 28
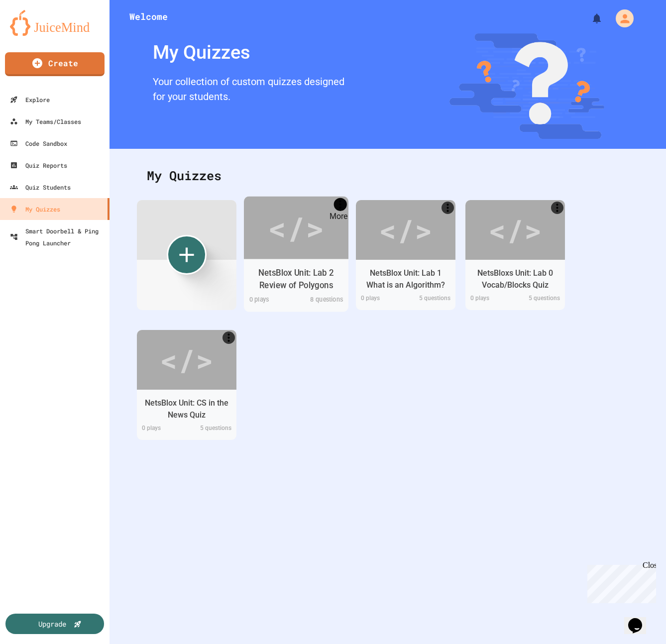
click at [337, 204] on icon "More" at bounding box center [340, 204] width 13 height 13
click at [317, 240] on div at bounding box center [333, 322] width 666 height 644
click at [308, 264] on div "NetsBlox Unit: Lab 2 Review of Polygons" at bounding box center [296, 279] width 105 height 30
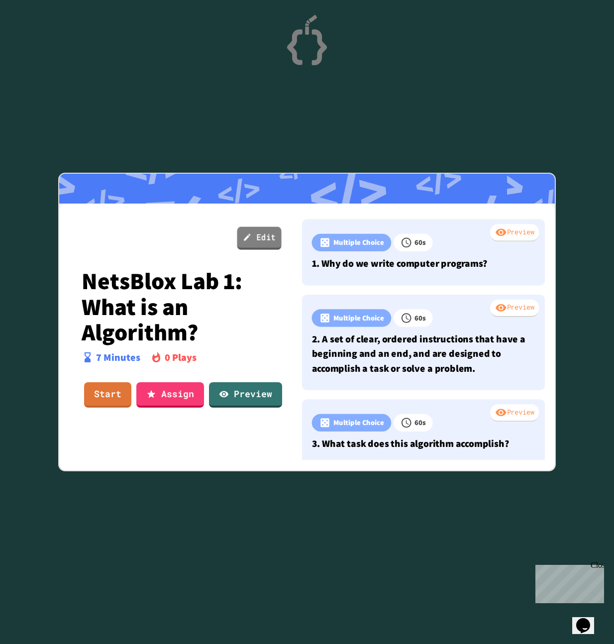
click at [260, 245] on link "Edit" at bounding box center [259, 238] width 44 height 23
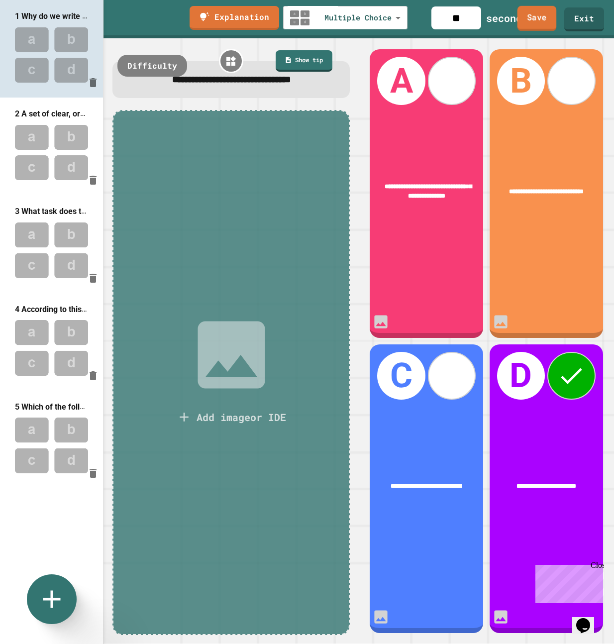
click at [542, 22] on link "Save" at bounding box center [537, 18] width 39 height 25
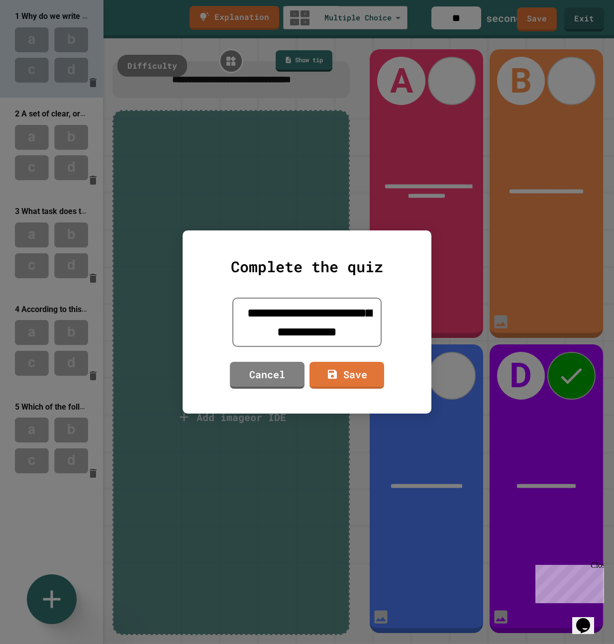
click at [298, 315] on textarea "**********" at bounding box center [306, 322] width 149 height 49
type textarea "**********"
click at [360, 375] on link "Save" at bounding box center [347, 374] width 72 height 28
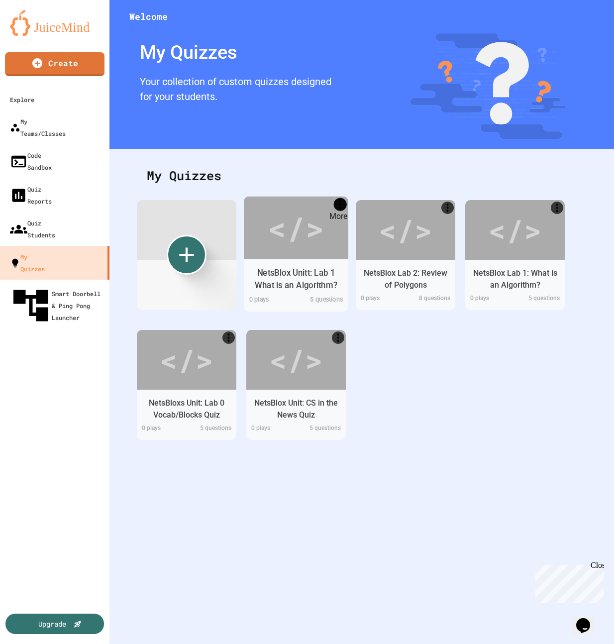
click at [339, 205] on icon "More" at bounding box center [340, 204] width 13 height 13
click at [306, 644] on div at bounding box center [307, 645] width 614 height 0
click at [306, 274] on div "NetsBlox Unitt: Lab 1 What is an Algorithm?" at bounding box center [296, 279] width 89 height 25
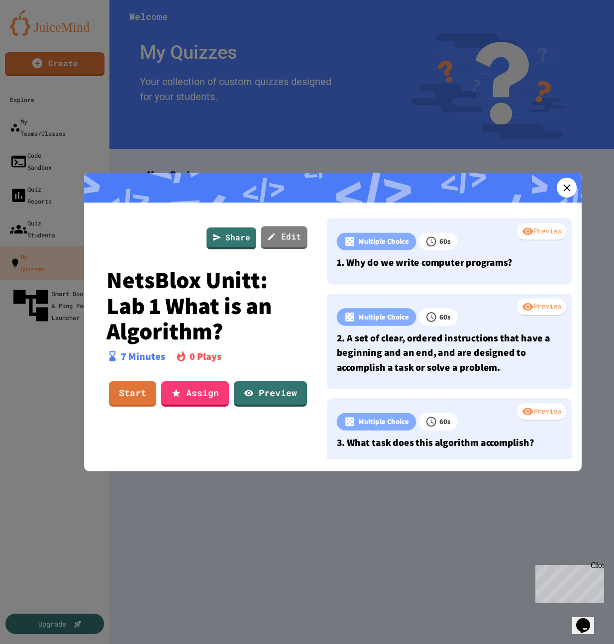
click at [289, 237] on link "Edit" at bounding box center [284, 237] width 46 height 23
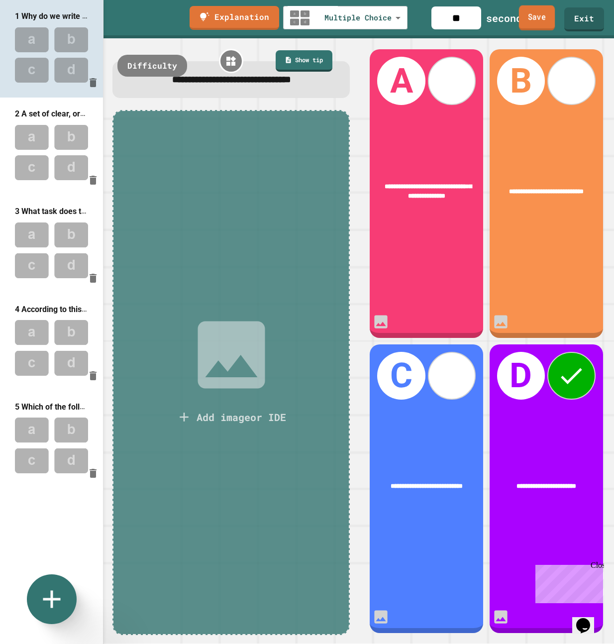
click at [535, 22] on link "Save" at bounding box center [537, 17] width 36 height 25
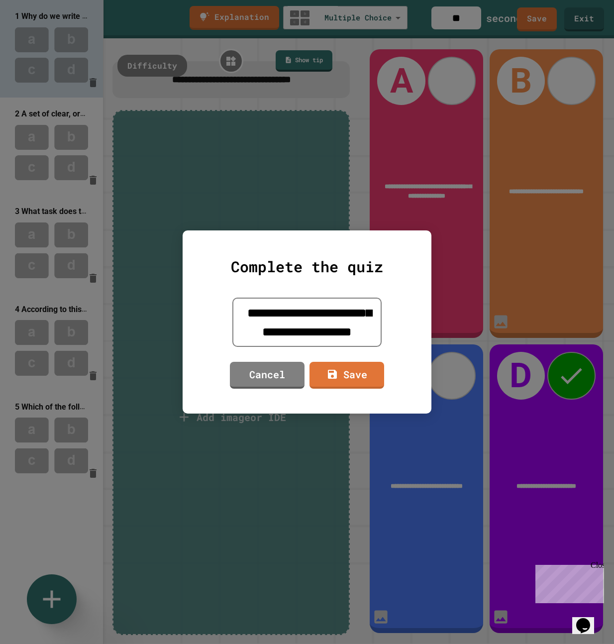
click at [327, 314] on textarea "**********" at bounding box center [306, 322] width 149 height 49
type textarea "**********"
click at [346, 378] on link "Save" at bounding box center [347, 374] width 76 height 28
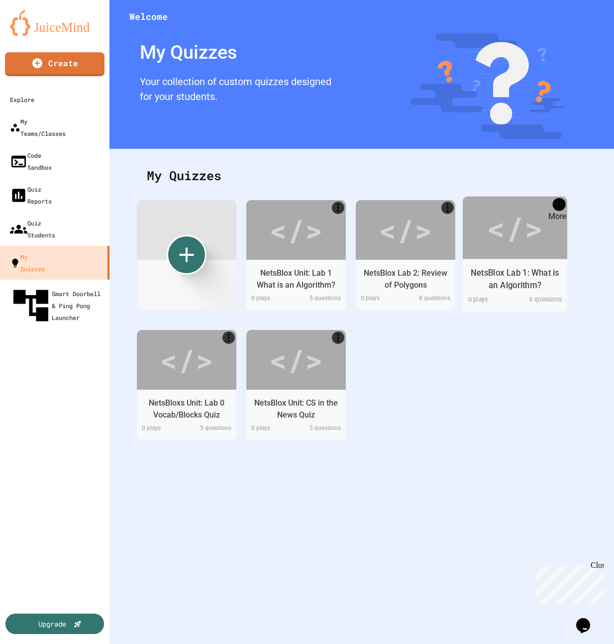
click at [557, 203] on icon "More" at bounding box center [559, 204] width 13 height 13
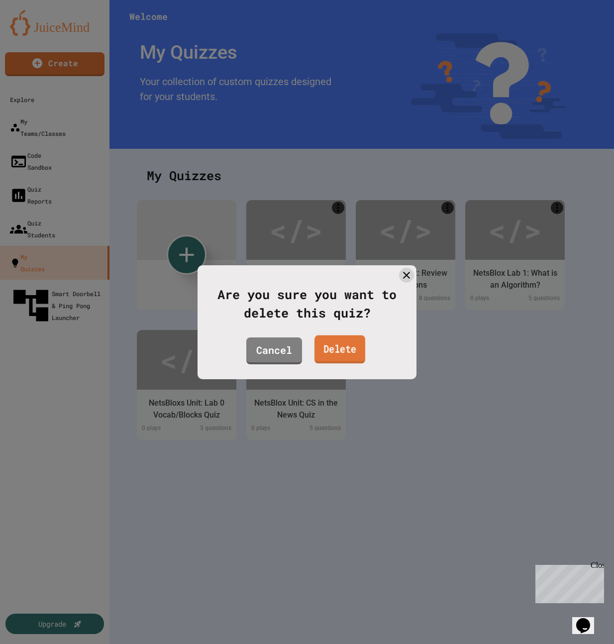
click at [338, 353] on link "Delete" at bounding box center [340, 349] width 51 height 28
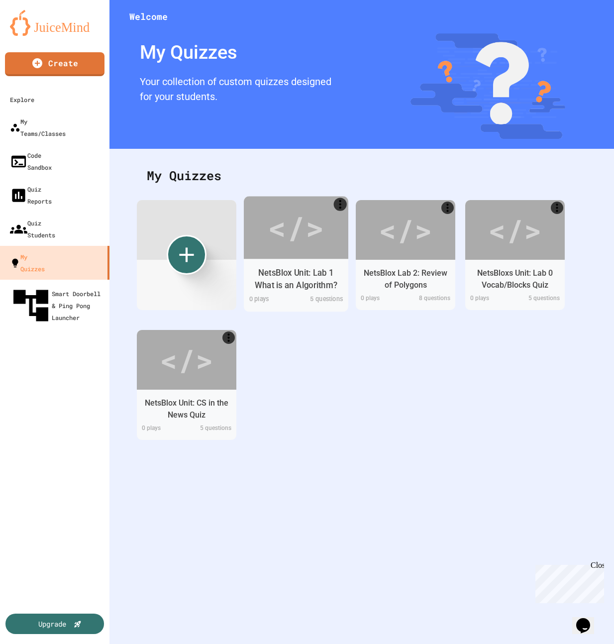
click at [318, 280] on div "NetsBlox Unit: Lab 1 What is an Algorithm?" at bounding box center [296, 279] width 89 height 25
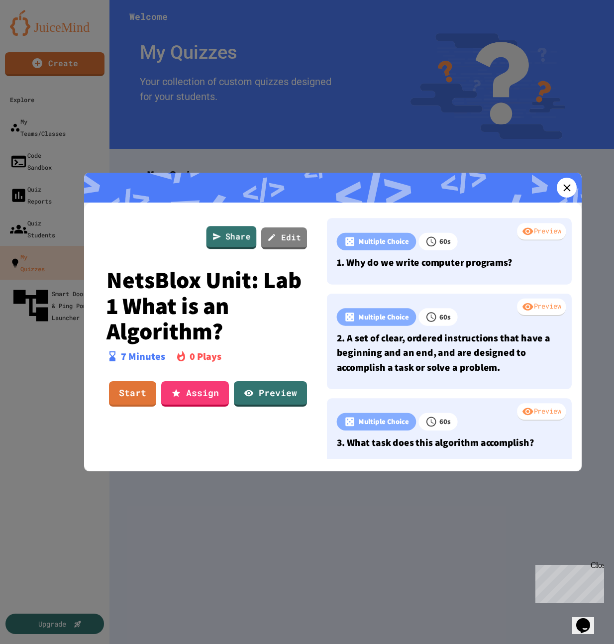
click at [237, 234] on link "Share" at bounding box center [232, 237] width 50 height 23
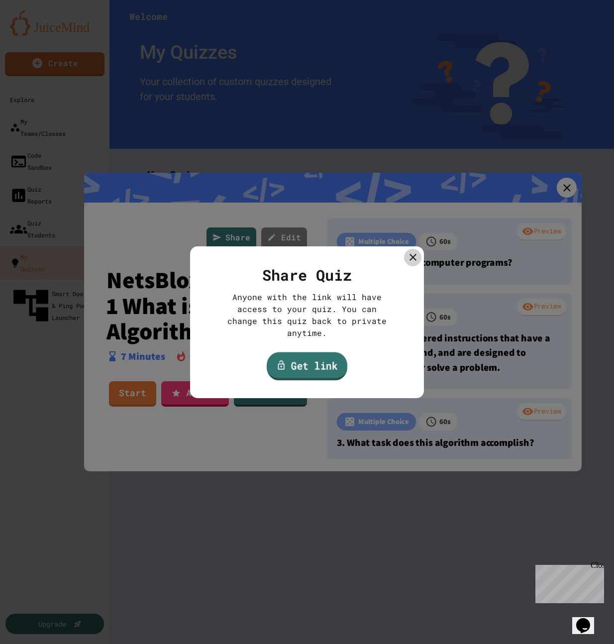
click at [301, 361] on link "Get link" at bounding box center [307, 366] width 81 height 28
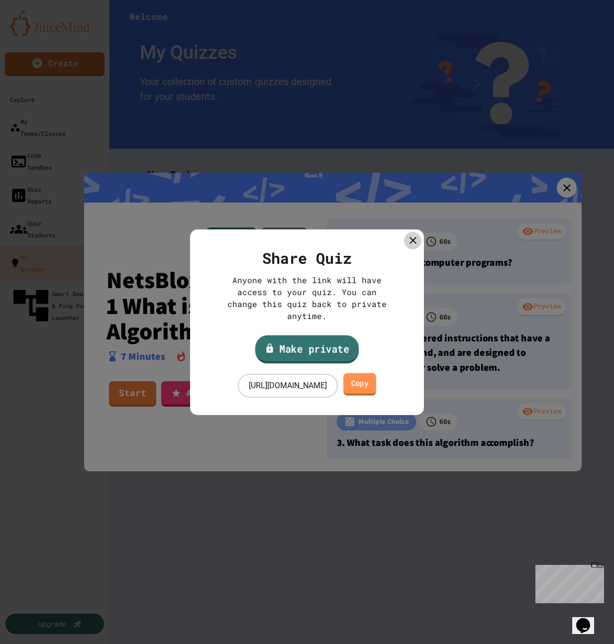
click at [376, 379] on link "Copy" at bounding box center [360, 384] width 33 height 22
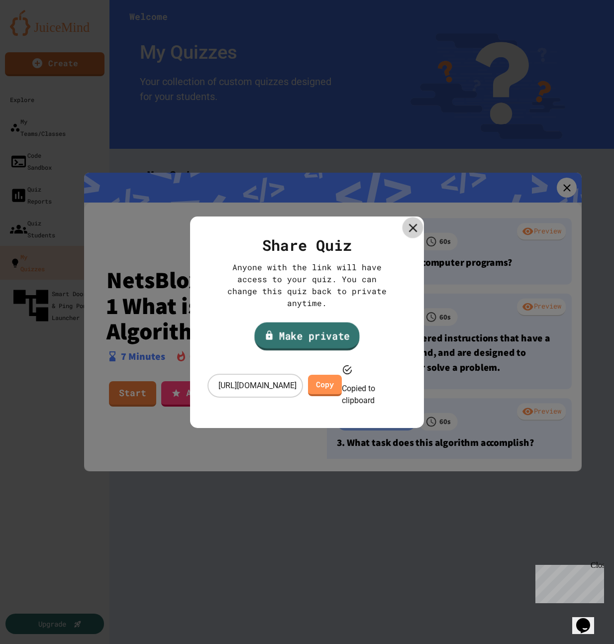
click at [414, 235] on icon at bounding box center [413, 228] width 14 height 14
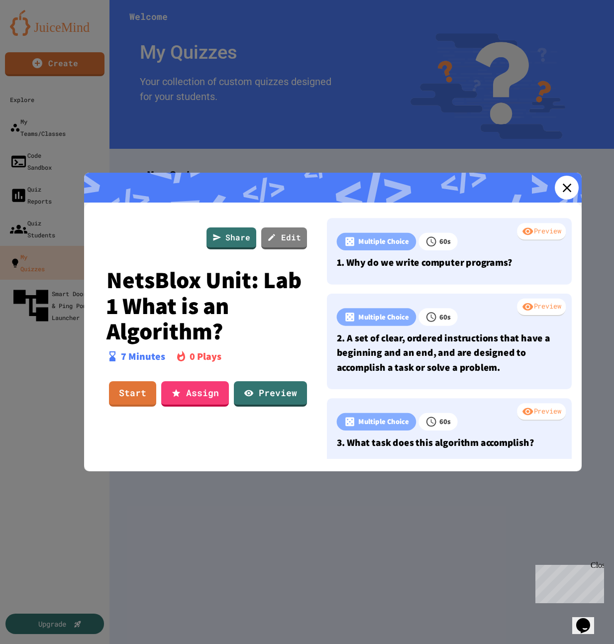
click at [560, 186] on icon at bounding box center [567, 187] width 15 height 15
